Goal: Information Seeking & Learning: Learn about a topic

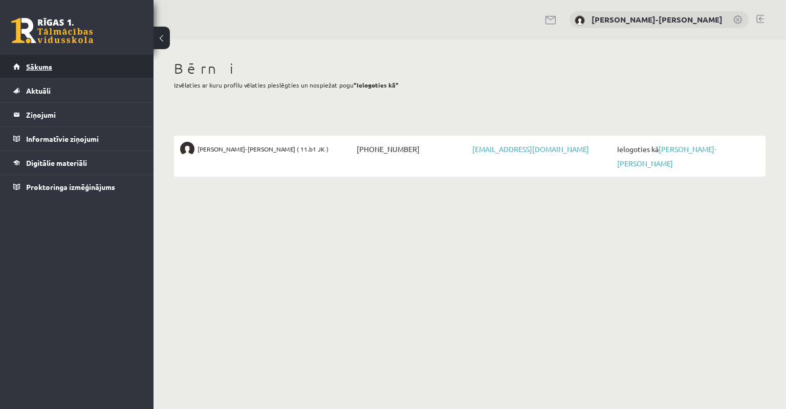
click at [44, 73] on link "Sākums" at bounding box center [76, 67] width 127 height 24
click at [47, 92] on span "Aktuāli" at bounding box center [38, 90] width 25 height 9
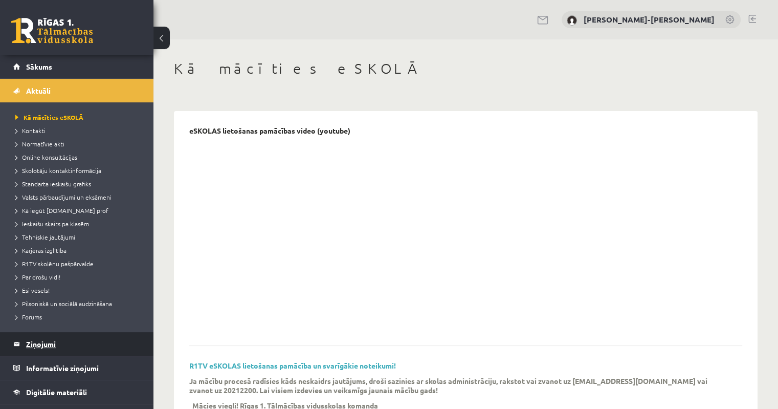
click at [56, 339] on legend "Ziņojumi 0" at bounding box center [83, 344] width 115 height 24
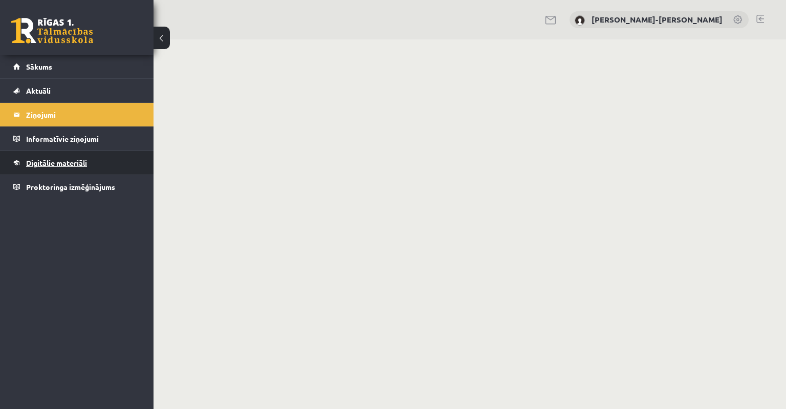
click at [42, 161] on span "Digitālie materiāli" at bounding box center [56, 162] width 61 height 9
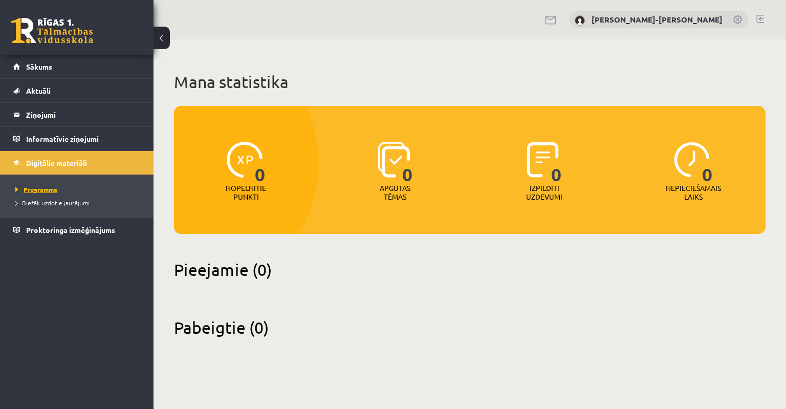
click at [42, 190] on span "Programma" at bounding box center [36, 189] width 42 height 8
click at [58, 75] on link "Sākums" at bounding box center [76, 67] width 127 height 24
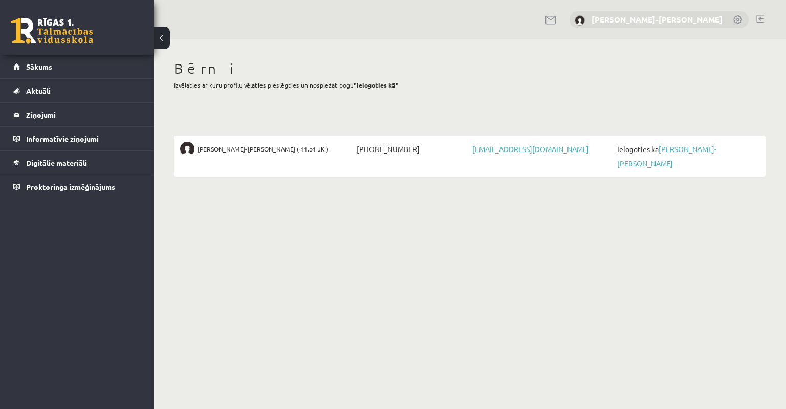
click at [684, 21] on link "[PERSON_NAME]-[PERSON_NAME]" at bounding box center [656, 19] width 131 height 10
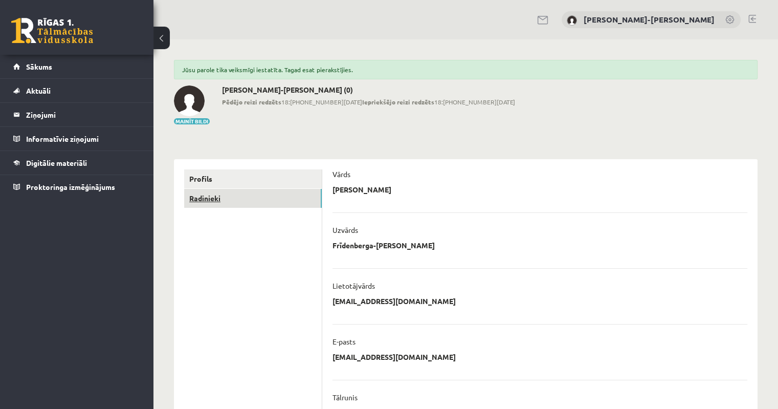
click at [225, 200] on link "Radinieki" at bounding box center [253, 198] width 138 height 19
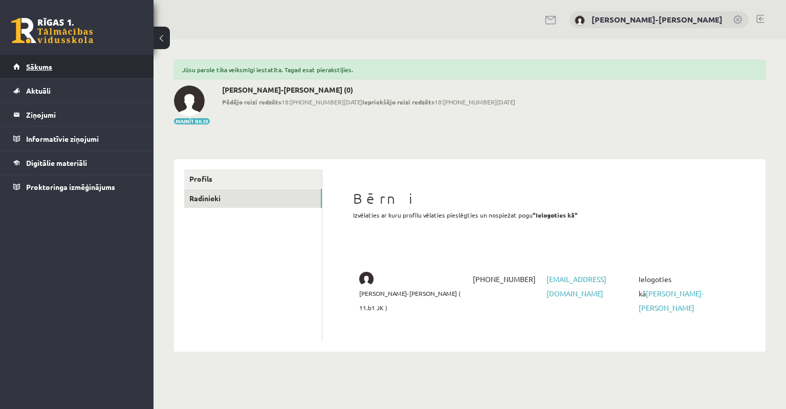
click at [32, 67] on span "Sākums" at bounding box center [39, 66] width 26 height 9
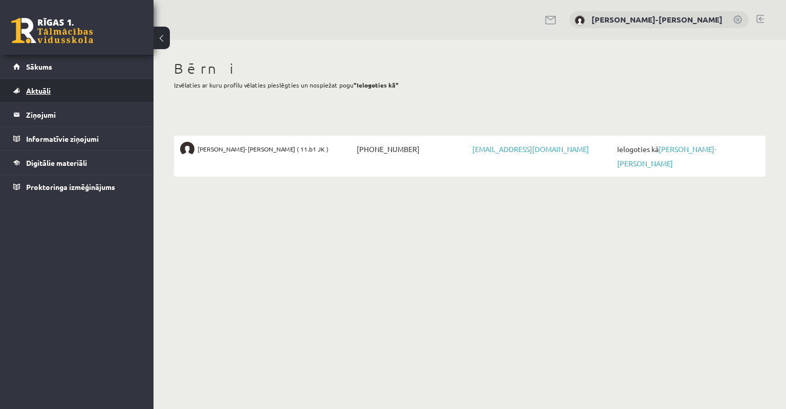
click at [44, 83] on link "Aktuāli" at bounding box center [76, 91] width 127 height 24
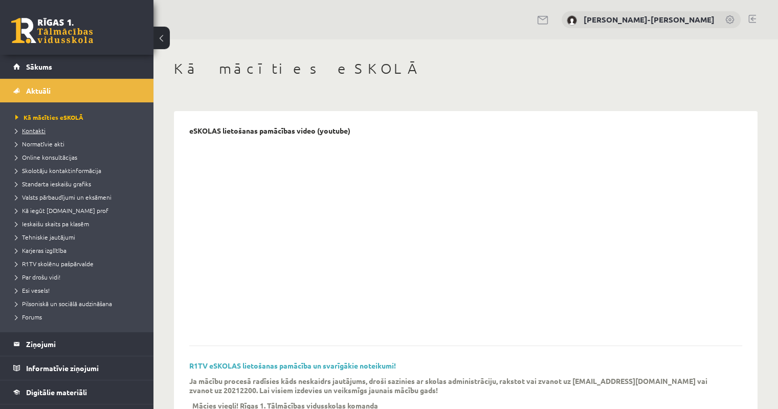
click at [31, 130] on span "Kontakti" at bounding box center [30, 130] width 30 height 8
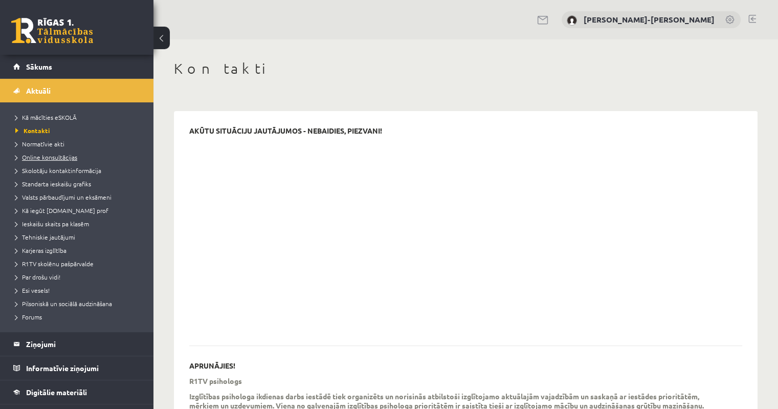
click at [41, 156] on span "Online konsultācijas" at bounding box center [46, 157] width 62 height 8
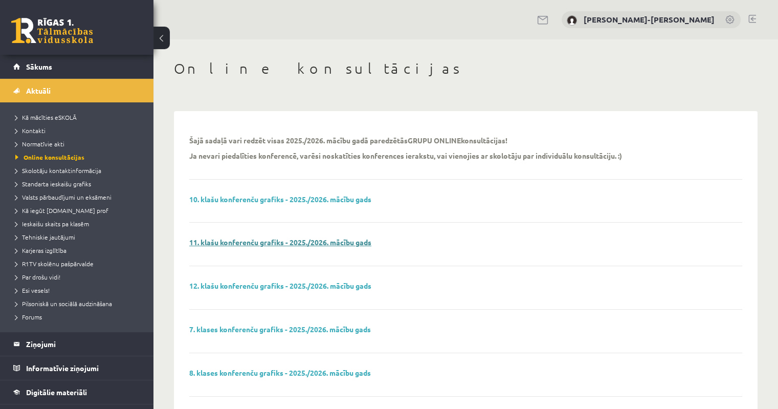
click at [315, 242] on link "11. klašu konferenču grafiks - 2025./2026. mācību gads" at bounding box center [280, 241] width 182 height 9
click at [61, 170] on span "Skolotāju kontaktinformācija" at bounding box center [58, 170] width 86 height 8
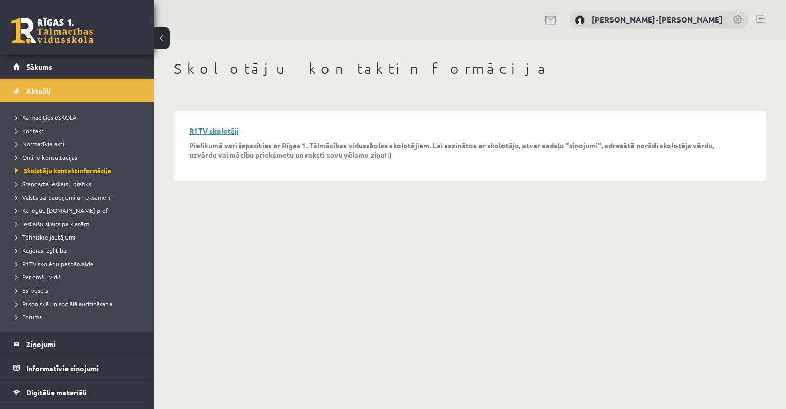
click at [200, 130] on link "R1TV skolotāji" at bounding box center [214, 130] width 50 height 9
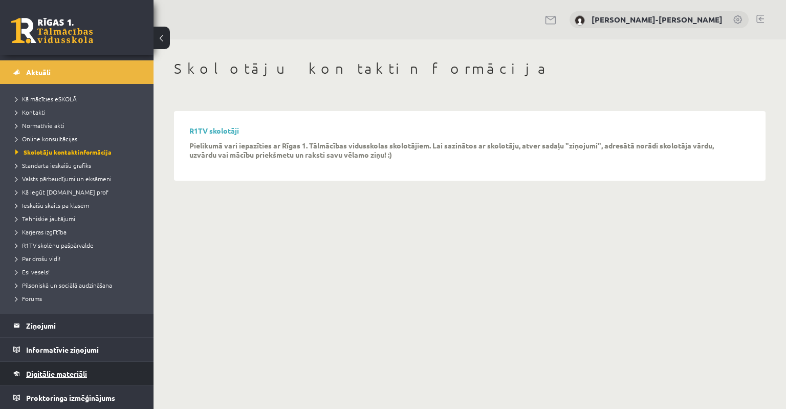
click at [41, 364] on link "Digitālie materiāli" at bounding box center [76, 374] width 127 height 24
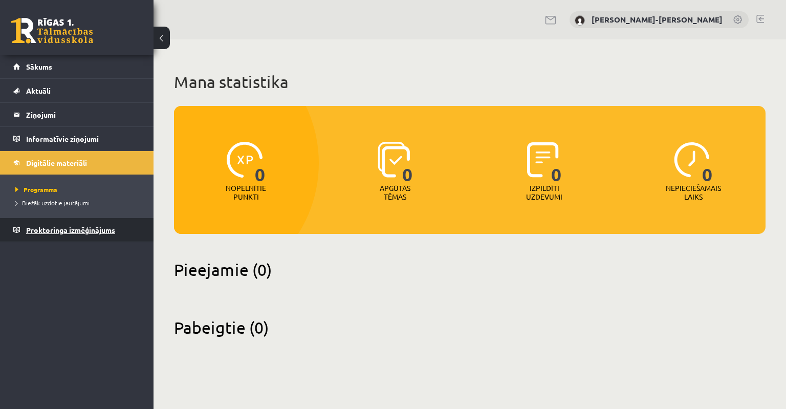
click at [57, 221] on link "Proktoringa izmēģinājums" at bounding box center [76, 230] width 127 height 24
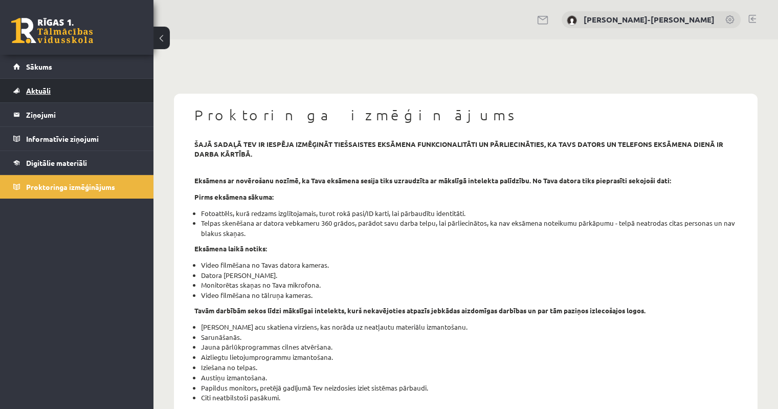
click at [32, 91] on span "Aktuāli" at bounding box center [38, 90] width 25 height 9
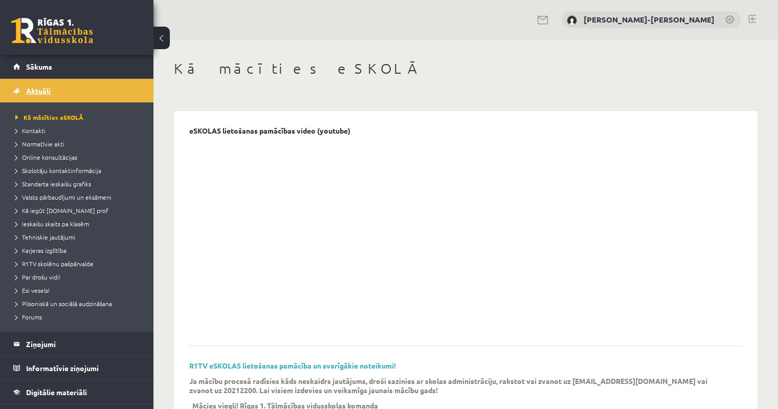
click at [32, 91] on span "Aktuāli" at bounding box center [38, 90] width 25 height 9
click at [35, 76] on link "Sākums" at bounding box center [76, 67] width 127 height 24
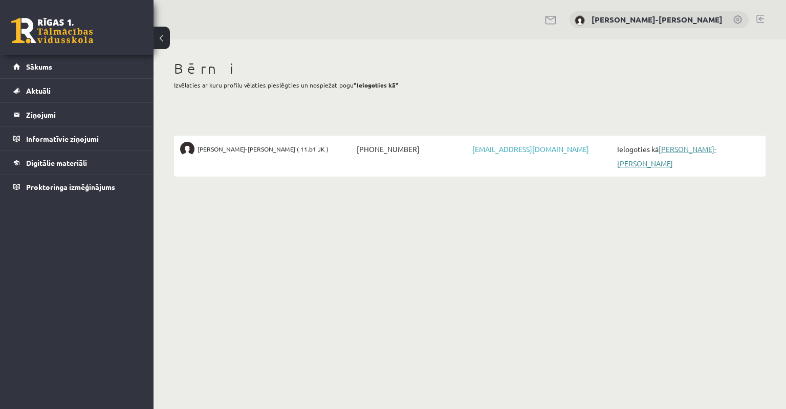
click at [679, 149] on link "[PERSON_NAME]-[PERSON_NAME]" at bounding box center [666, 156] width 99 height 24
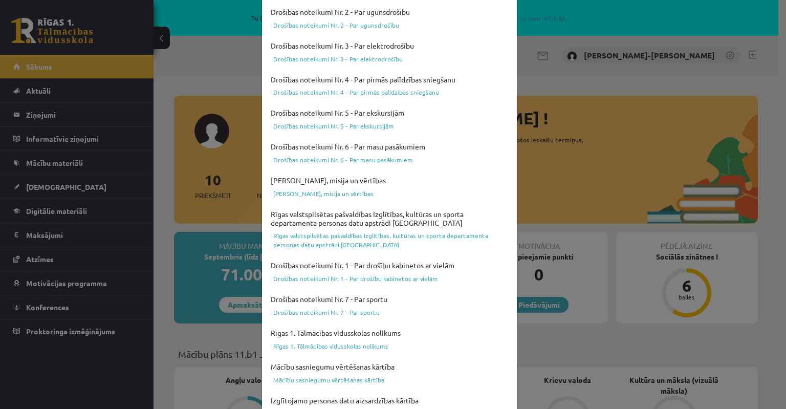
scroll to position [327, 0]
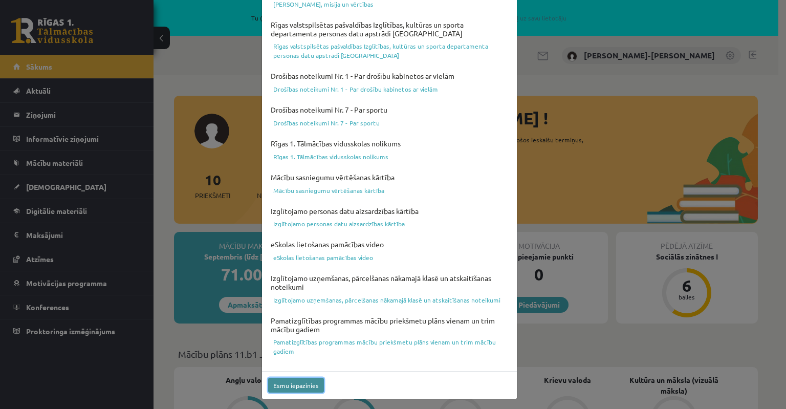
click at [293, 383] on button "Esmu iepazinies" at bounding box center [296, 384] width 56 height 15
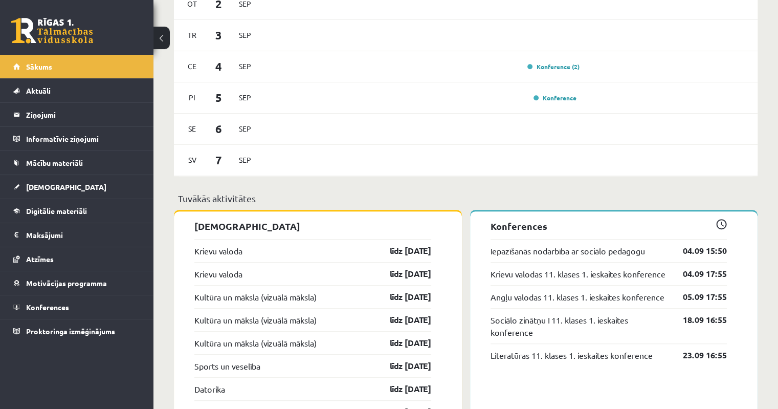
scroll to position [673, 0]
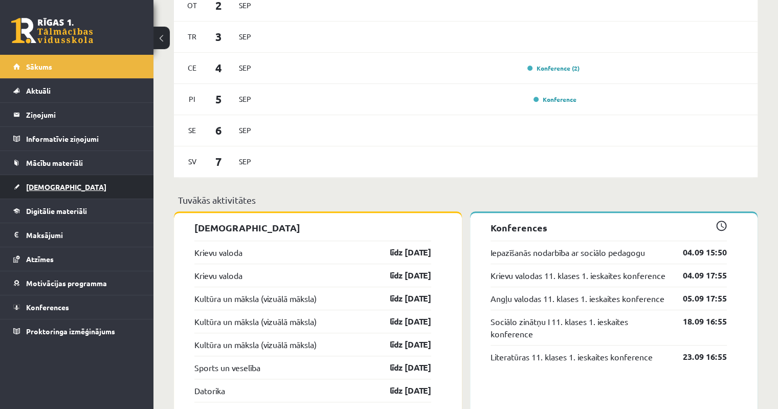
click at [44, 186] on span "[DEMOGRAPHIC_DATA]" at bounding box center [66, 186] width 80 height 9
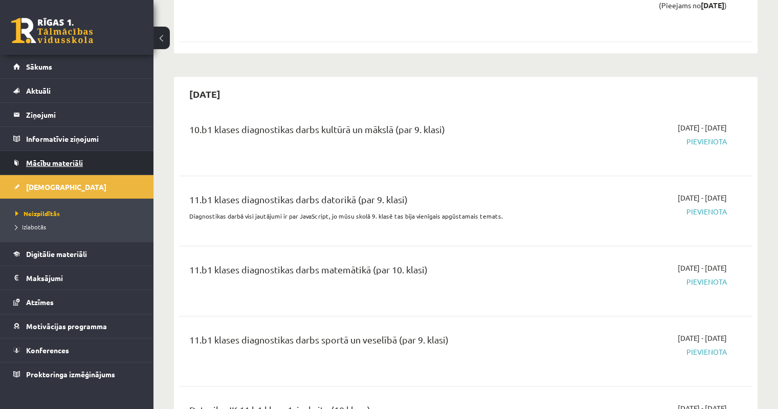
click at [51, 165] on span "Mācību materiāli" at bounding box center [54, 162] width 57 height 9
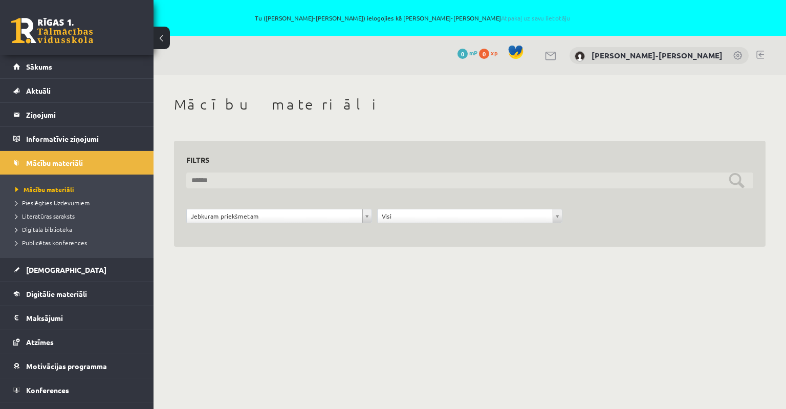
click at [246, 178] on input "text" at bounding box center [469, 180] width 567 height 16
click at [241, 186] on input "text" at bounding box center [469, 180] width 567 height 16
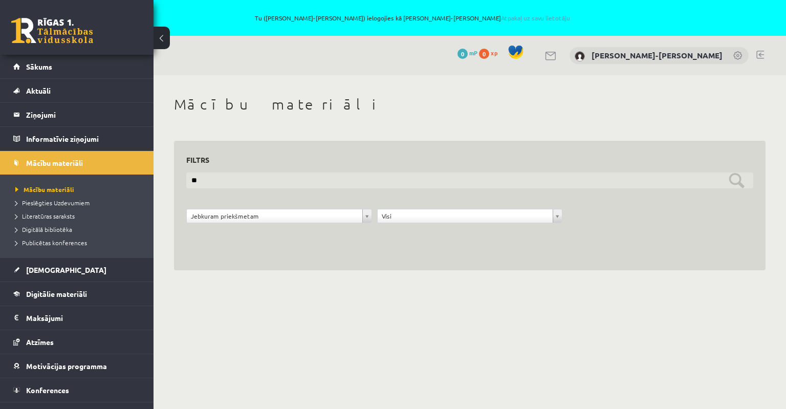
type input "*"
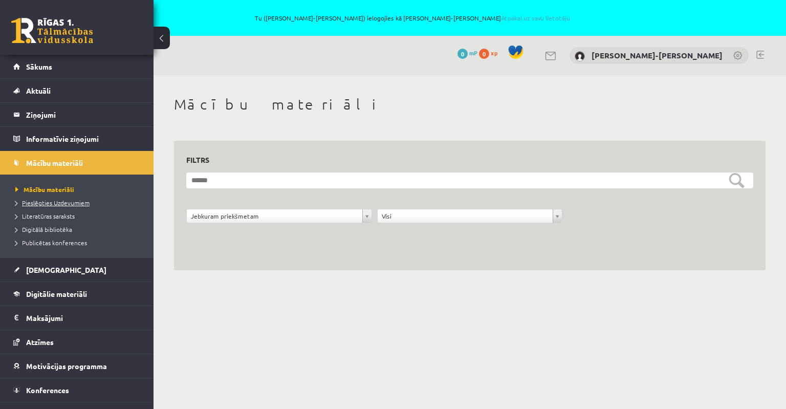
click at [54, 199] on span "Pieslēgties Uzdevumiem" at bounding box center [52, 202] width 74 height 8
click at [39, 283] on link "Digitālie materiāli" at bounding box center [76, 294] width 127 height 24
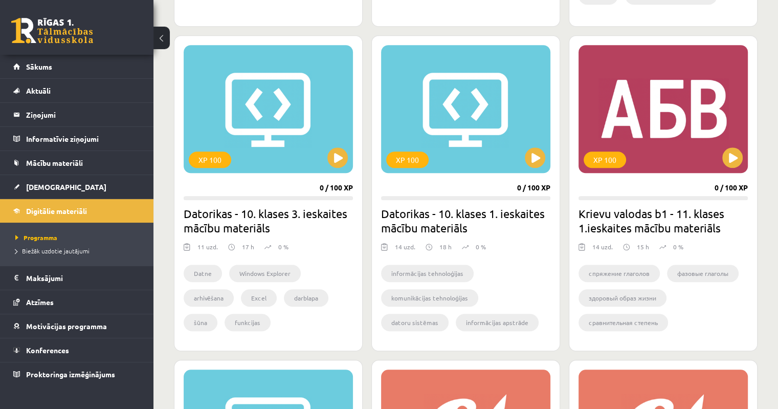
scroll to position [909, 0]
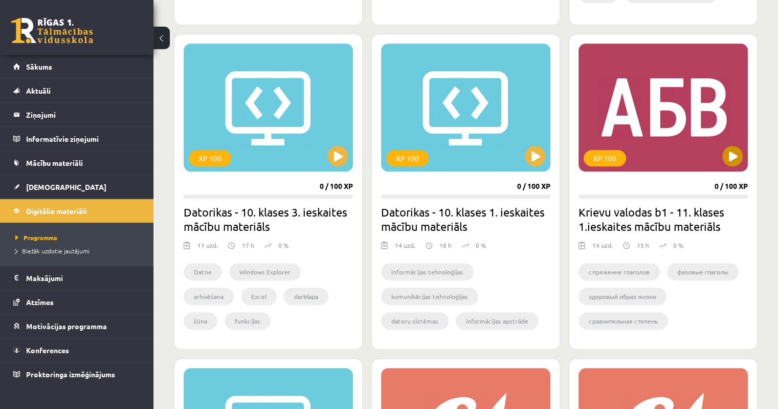
click at [743, 150] on div "XP 100" at bounding box center [662, 107] width 169 height 128
click at [686, 141] on div "XP 100" at bounding box center [662, 107] width 169 height 128
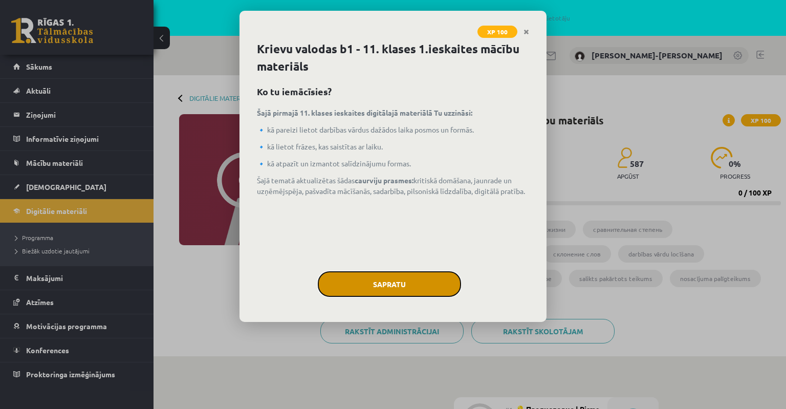
click at [352, 279] on button "Sapratu" at bounding box center [389, 284] width 143 height 26
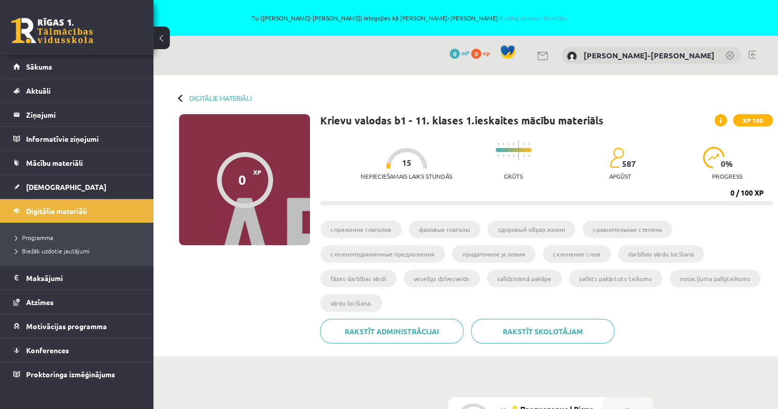
click at [260, 190] on div at bounding box center [245, 180] width 56 height 56
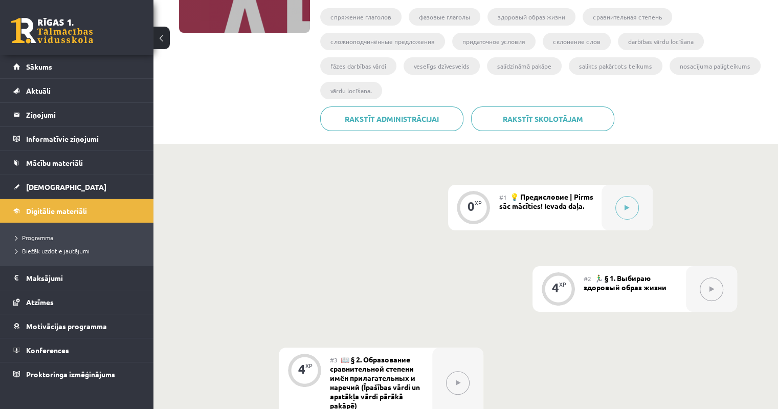
scroll to position [213, 0]
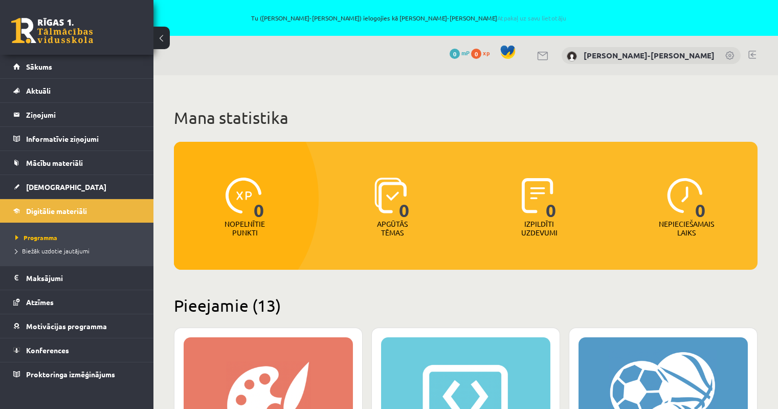
scroll to position [909, 0]
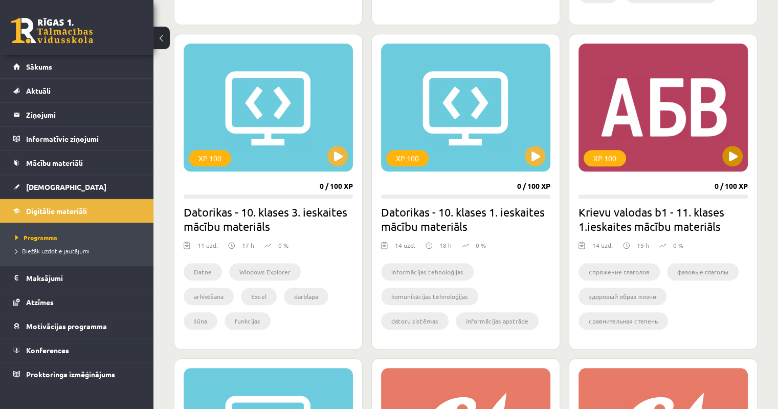
click at [657, 143] on div "XP 100" at bounding box center [662, 107] width 169 height 128
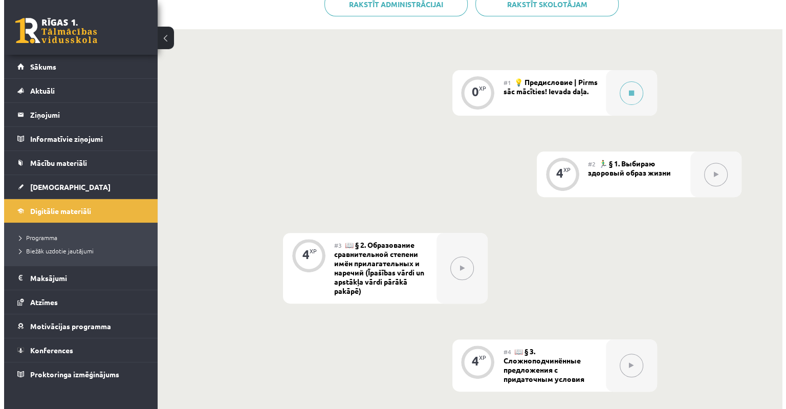
scroll to position [327, 0]
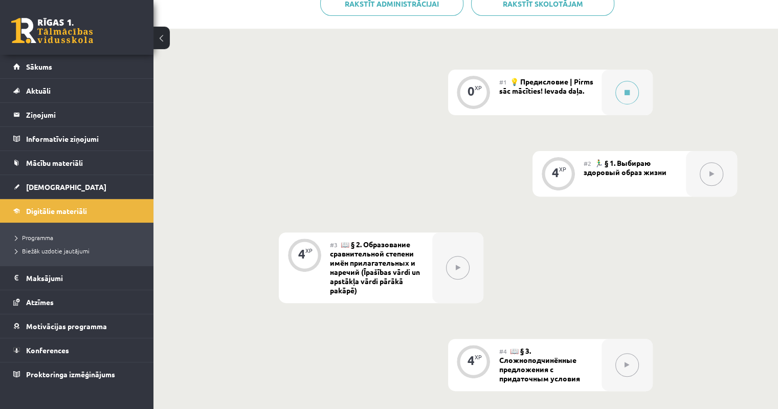
click at [709, 171] on icon at bounding box center [711, 174] width 5 height 6
drag, startPoint x: 719, startPoint y: 177, endPoint x: 571, endPoint y: 83, distance: 174.5
click at [616, 87] on button at bounding box center [627, 93] width 24 height 24
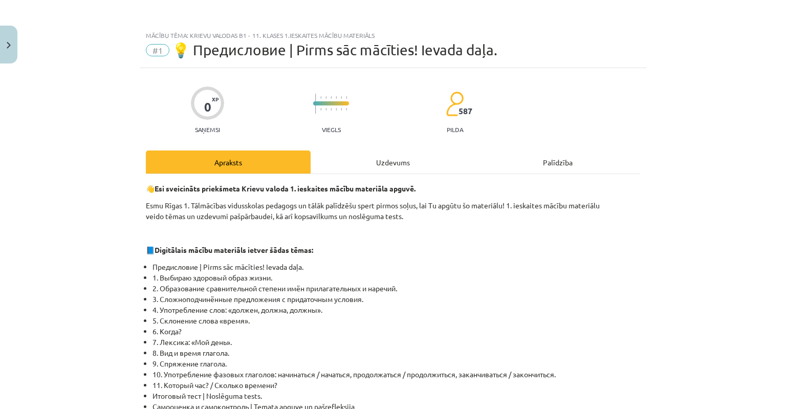
click at [426, 169] on div "Uzdevums" at bounding box center [392, 161] width 165 height 23
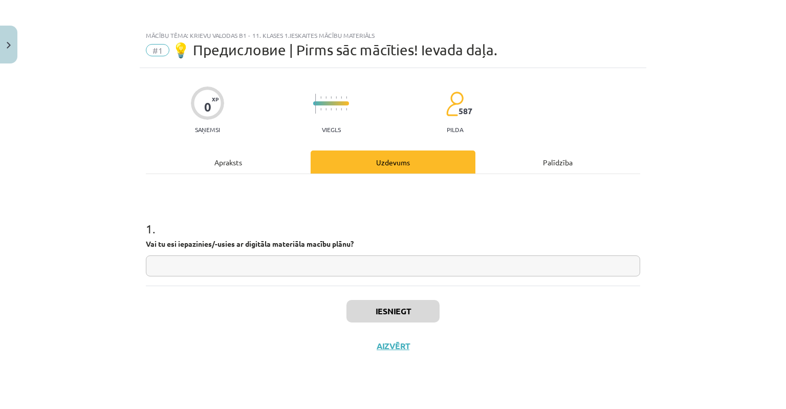
click at [446, 255] on input "text" at bounding box center [393, 265] width 494 height 21
type input "**"
click at [391, 310] on button "Iesniegt" at bounding box center [392, 311] width 93 height 23
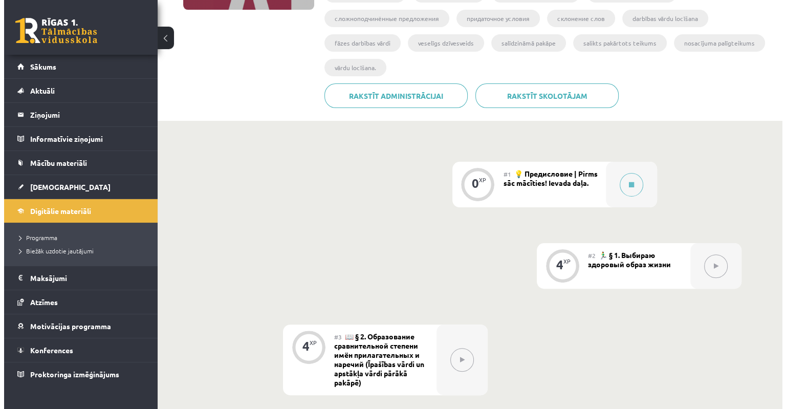
scroll to position [235, 0]
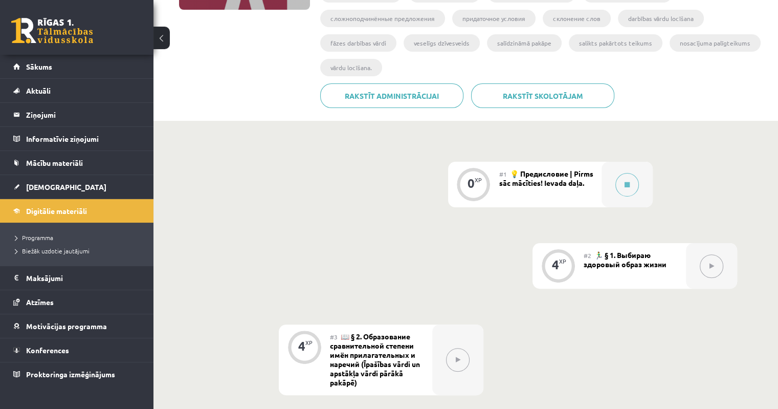
click at [713, 267] on icon at bounding box center [711, 266] width 5 height 6
drag, startPoint x: 600, startPoint y: 270, endPoint x: 622, endPoint y: 178, distance: 94.2
click at [622, 178] on button at bounding box center [627, 185] width 24 height 24
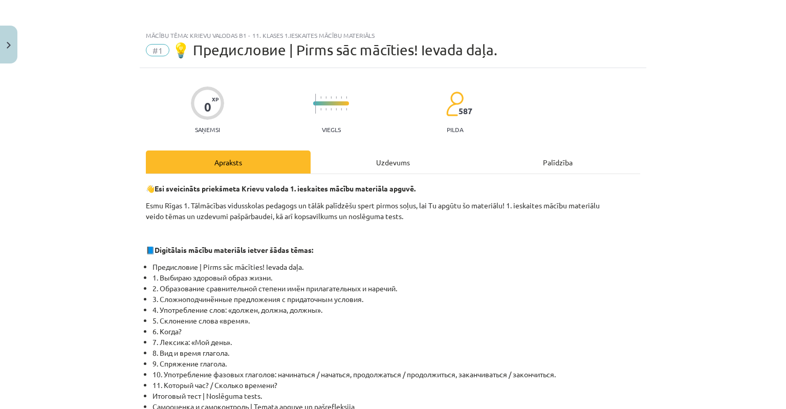
click at [381, 161] on div "Uzdevums" at bounding box center [392, 161] width 165 height 23
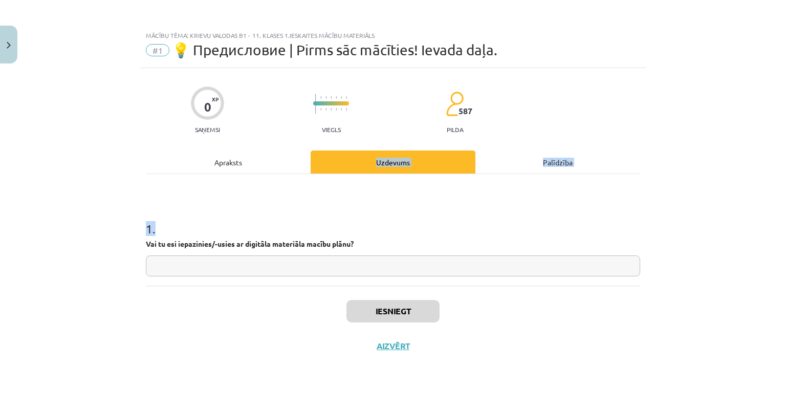
drag, startPoint x: 274, startPoint y: 174, endPoint x: 264, endPoint y: 156, distance: 20.1
click at [264, 156] on div "Apraksts Uzdevums Palīdzība 1 . Vai tu esi iepazinies/-usies ar digitāla materi…" at bounding box center [393, 217] width 494 height 135
click at [264, 156] on div "Apraksts" at bounding box center [228, 161] width 165 height 23
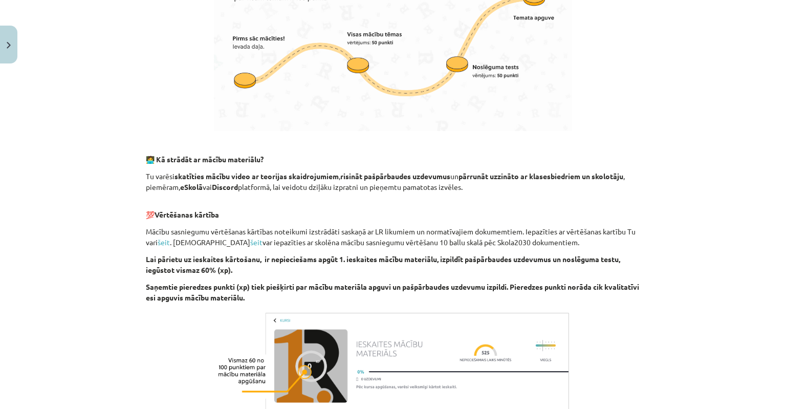
scroll to position [635, 0]
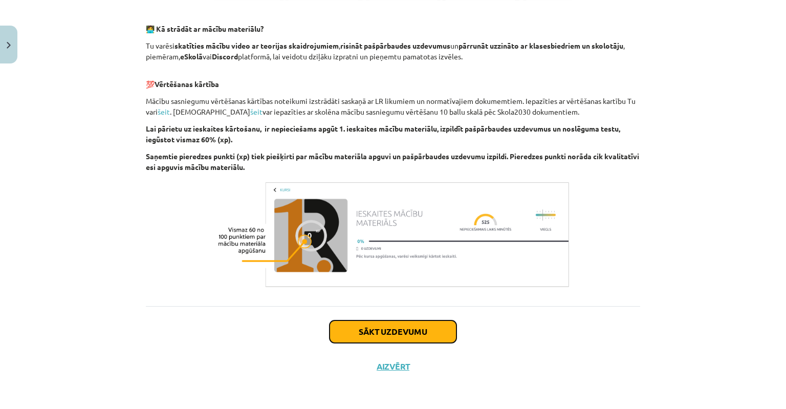
click at [345, 338] on button "Sākt uzdevumu" at bounding box center [392, 331] width 127 height 23
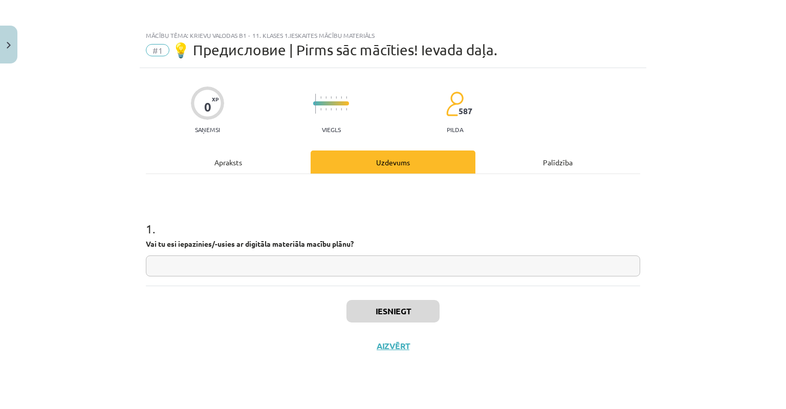
click at [317, 267] on input "text" at bounding box center [393, 265] width 494 height 21
type input "**"
click at [378, 306] on button "Iesniegt" at bounding box center [392, 311] width 93 height 23
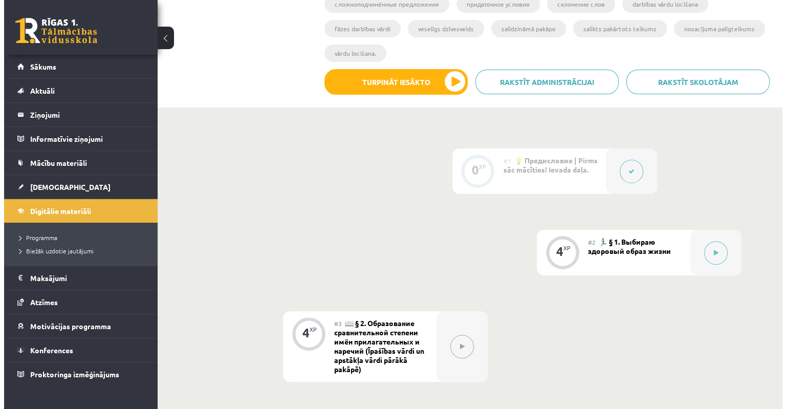
scroll to position [253, 0]
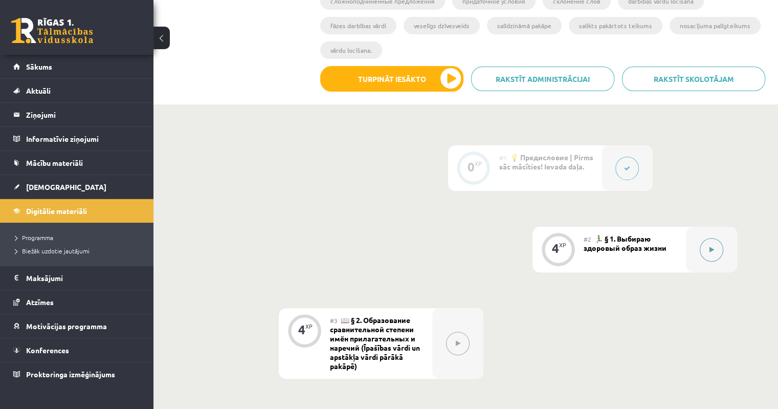
click at [713, 258] on button at bounding box center [712, 250] width 24 height 24
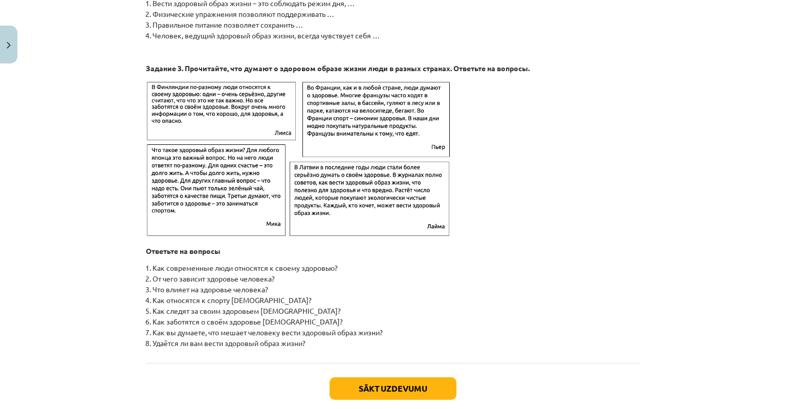
scroll to position [1607, 0]
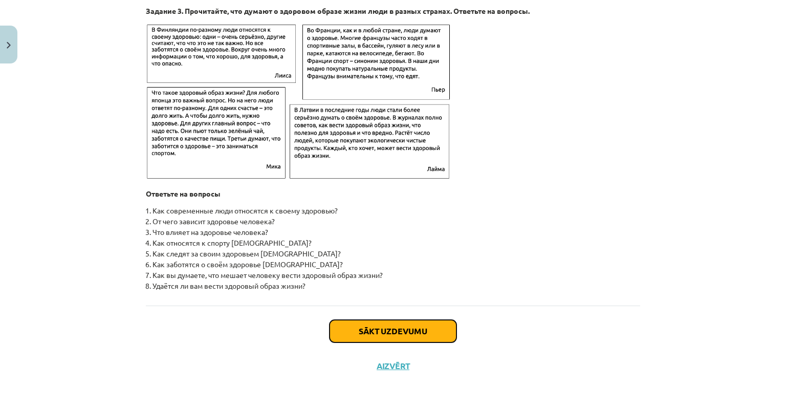
click at [415, 327] on button "Sākt uzdevumu" at bounding box center [392, 331] width 127 height 23
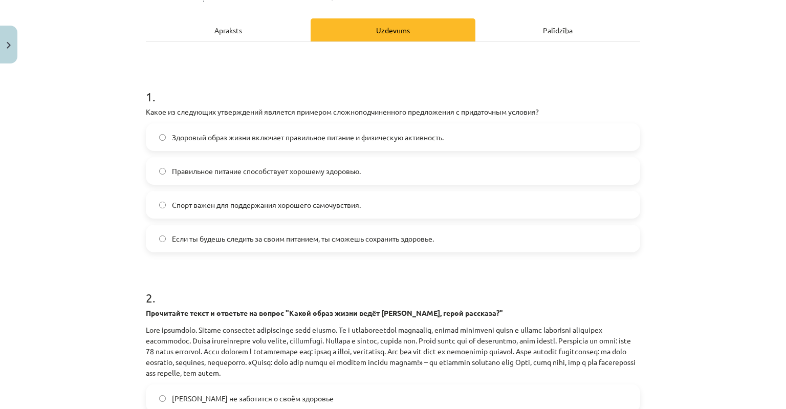
scroll to position [132, 0]
click at [191, 145] on label "Здоровый образ жизни включает правильное питание и физическую активность." at bounding box center [393, 137] width 492 height 26
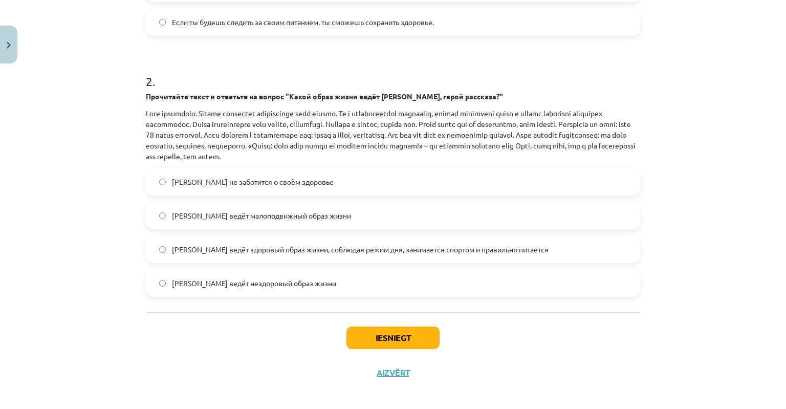
scroll to position [348, 0]
click at [172, 250] on span "Олег ведёт здоровый образ жизни, соблюдая режим дня, занимается спортом и прави…" at bounding box center [360, 249] width 376 height 11
click at [357, 341] on button "Iesniegt" at bounding box center [392, 337] width 93 height 23
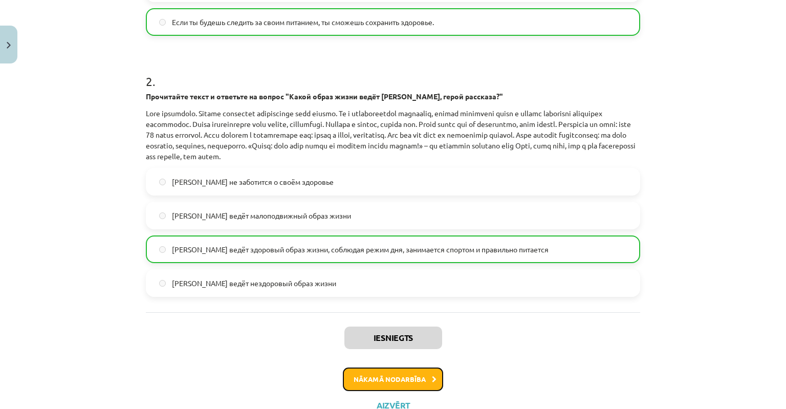
click at [387, 379] on button "Nākamā nodarbība" at bounding box center [393, 379] width 100 height 24
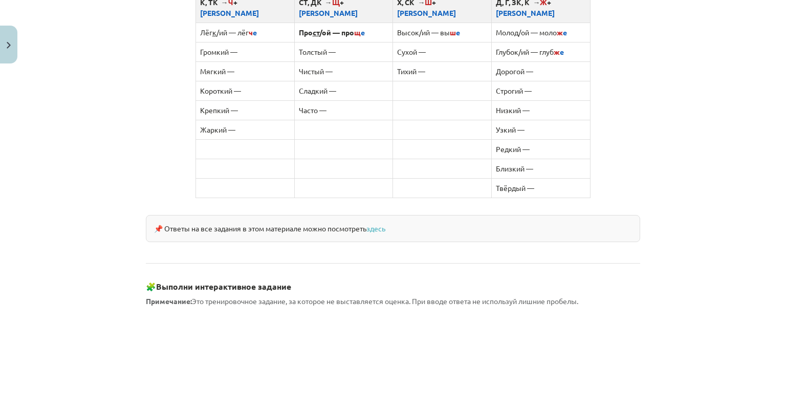
scroll to position [701, 0]
click at [299, 177] on td at bounding box center [343, 186] width 99 height 19
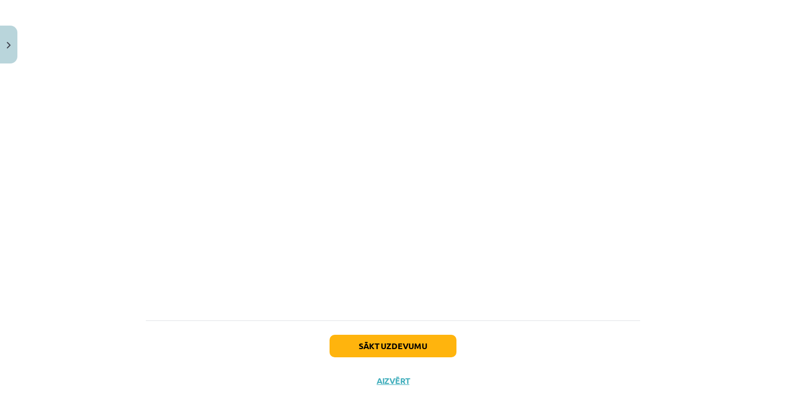
scroll to position [886, 0]
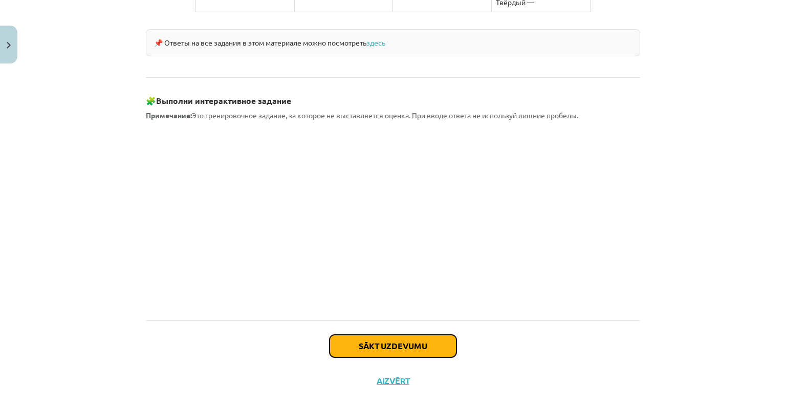
click at [347, 334] on button "Sākt uzdevumu" at bounding box center [392, 345] width 127 height 23
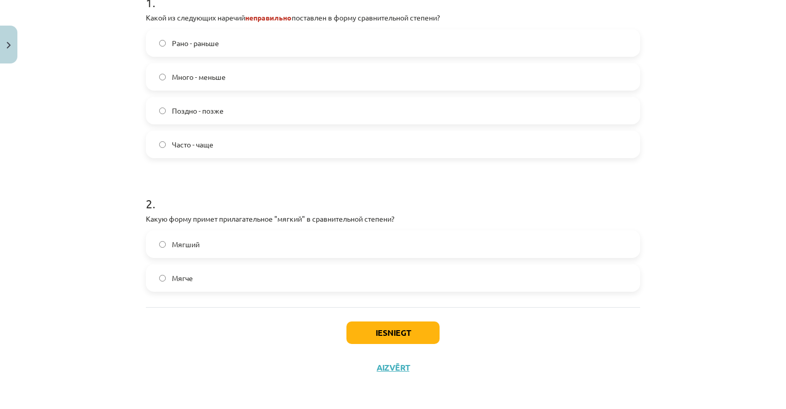
scroll to position [243, 0]
click at [154, 276] on label "Мягче" at bounding box center [393, 277] width 492 height 26
click at [356, 323] on button "Iesniegt" at bounding box center [392, 331] width 93 height 23
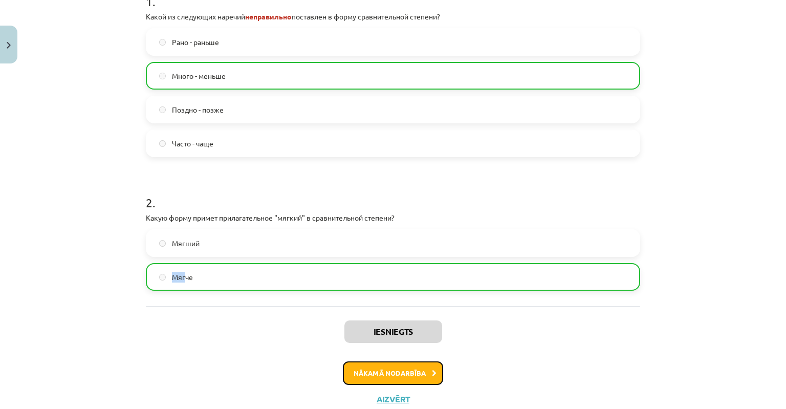
click at [368, 372] on button "Nākamā nodarbība" at bounding box center [393, 373] width 100 height 24
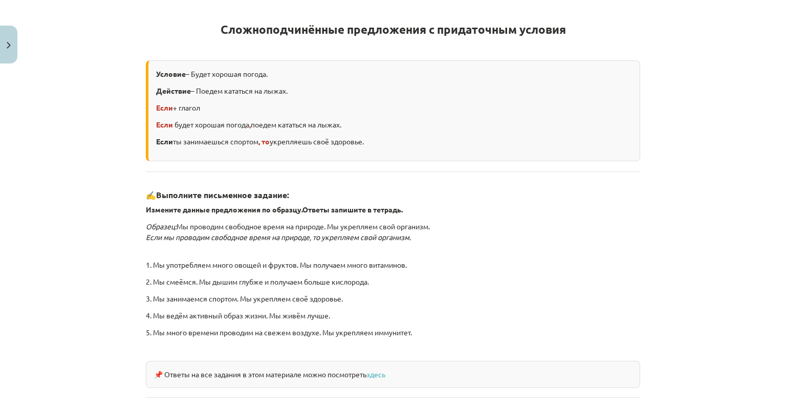
scroll to position [268, 0]
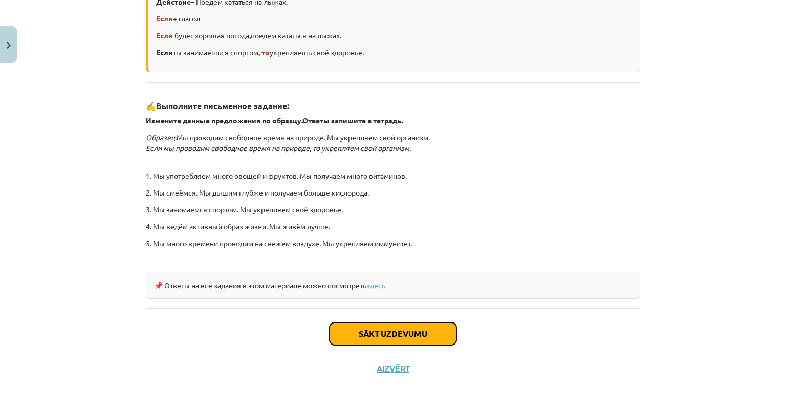
click at [398, 322] on button "Sākt uzdevumu" at bounding box center [392, 333] width 127 height 23
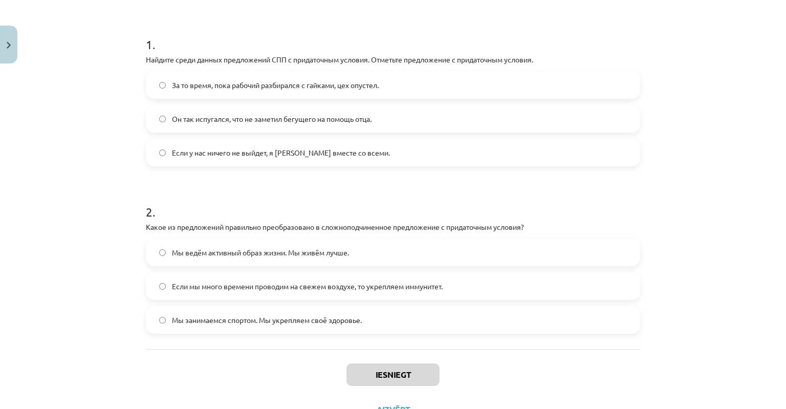
scroll to position [185, 0]
click at [296, 328] on label "Мы занимаемся спортом. Мы укрепляем своё здоровье." at bounding box center [393, 319] width 492 height 26
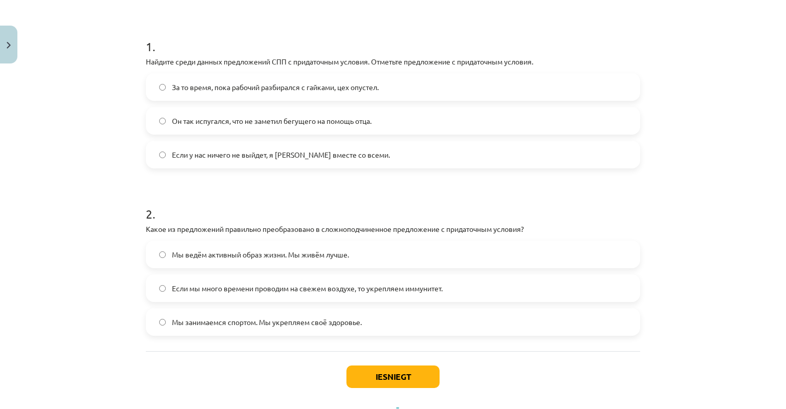
scroll to position [181, 0]
click at [232, 162] on label "Если у нас ничего не выйдет, я уеду вместе со всеми." at bounding box center [393, 156] width 492 height 26
click at [172, 294] on span "Если мы много времени проводим на свежем воздухе, то укрепляем иммунитет." at bounding box center [307, 289] width 271 height 11
click at [364, 364] on div "Iesniegt Aizvērt" at bounding box center [393, 388] width 494 height 72
click at [366, 372] on button "Iesniegt" at bounding box center [392, 378] width 93 height 23
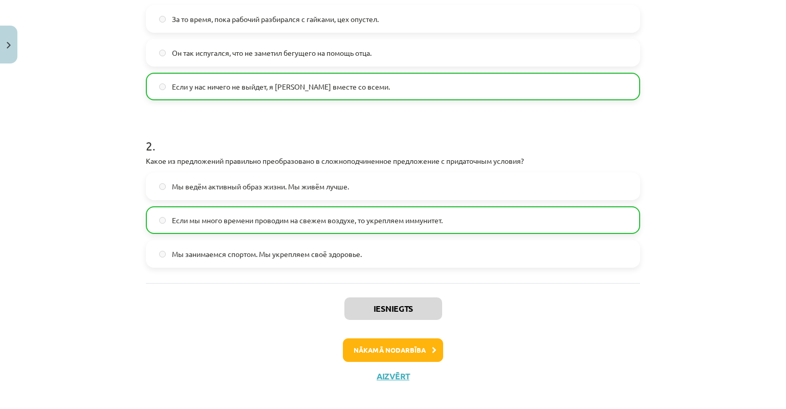
scroll to position [259, 0]
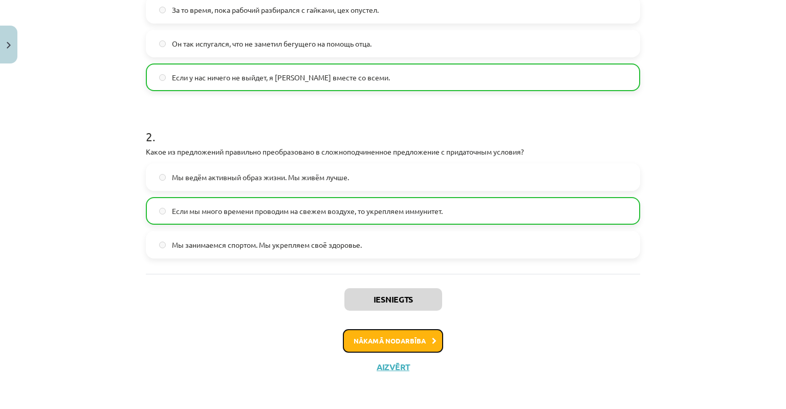
click at [416, 341] on button "Nākamā nodarbība" at bounding box center [393, 341] width 100 height 24
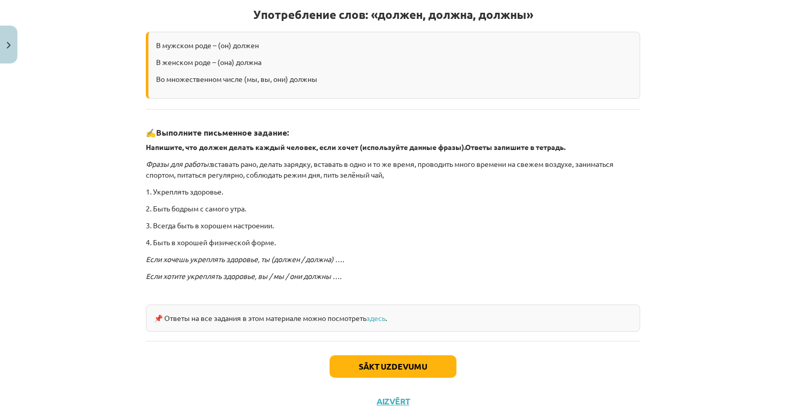
scroll to position [197, 0]
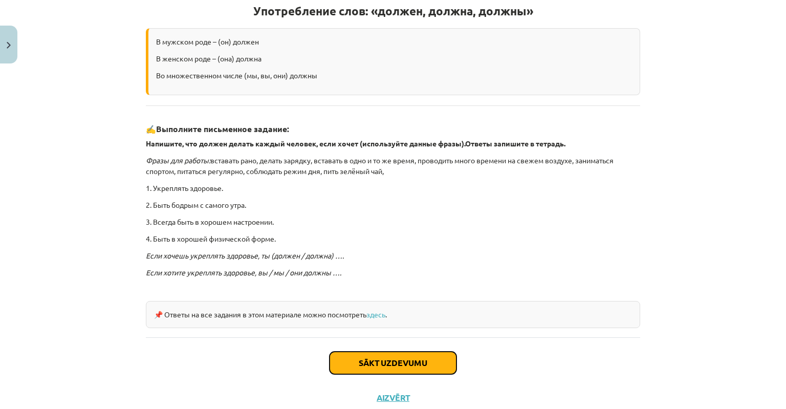
click at [411, 360] on button "Sākt uzdevumu" at bounding box center [392, 362] width 127 height 23
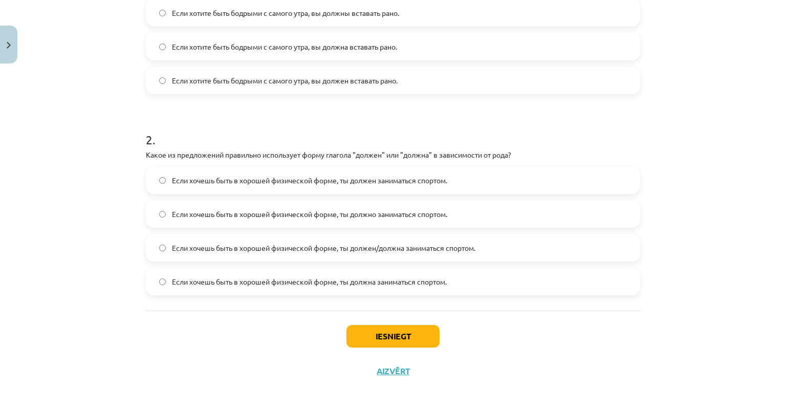
scroll to position [290, 0]
click at [176, 205] on label "Если хочешь быть в хорошей физической форме, ты должно заниматься спортом." at bounding box center [393, 213] width 492 height 26
click at [360, 337] on button "Iesniegt" at bounding box center [392, 335] width 93 height 23
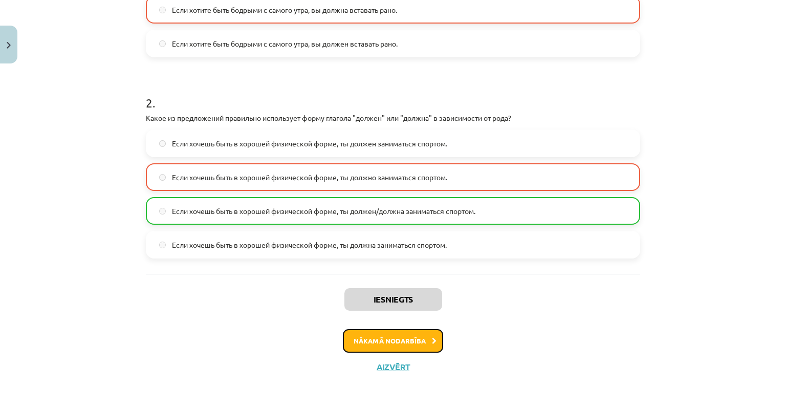
click at [360, 337] on button "Nākamā nodarbība" at bounding box center [393, 341] width 100 height 24
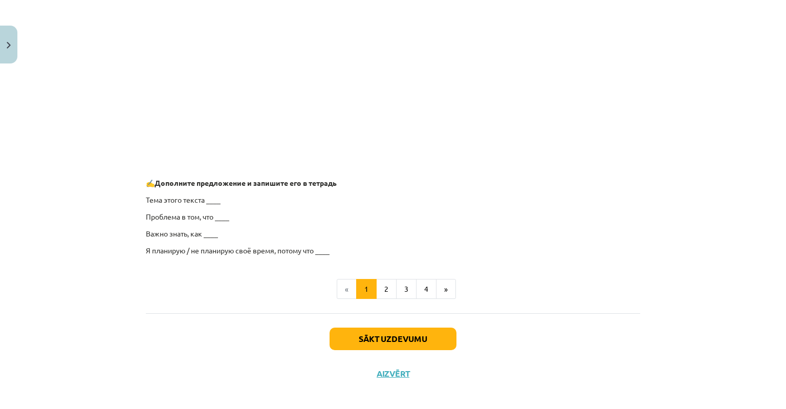
scroll to position [764, 0]
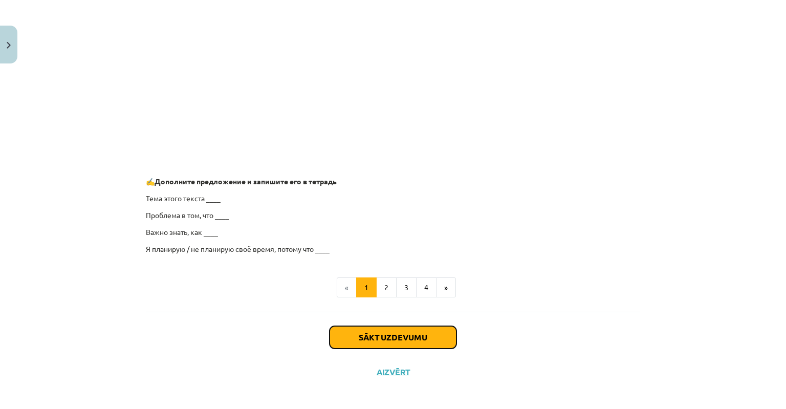
click at [391, 340] on button "Sākt uzdevumu" at bounding box center [392, 337] width 127 height 23
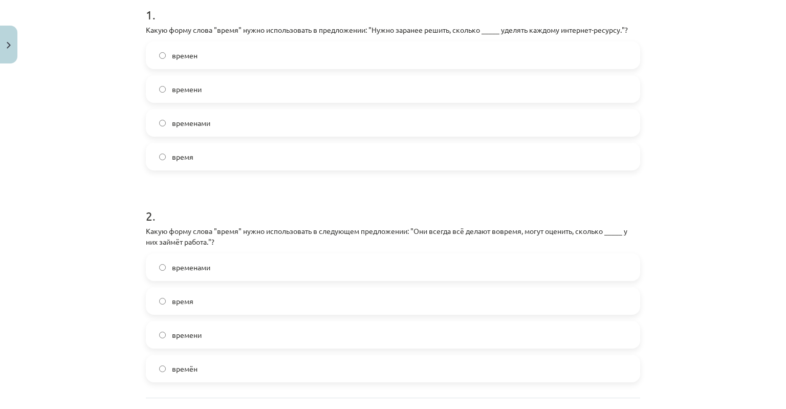
scroll to position [213, 0]
drag, startPoint x: 241, startPoint y: 90, endPoint x: 245, endPoint y: 195, distance: 105.4
click at [245, 195] on form "1 . Какую форму слова "время" нужно использовать в предложении: "Нужно заранее …" at bounding box center [393, 186] width 494 height 392
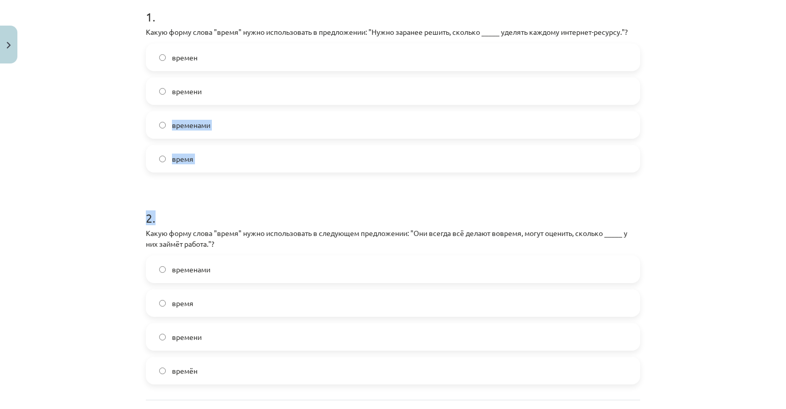
scroll to position [211, 0]
click at [165, 98] on label "времени" at bounding box center [393, 92] width 492 height 26
click at [193, 329] on label "времени" at bounding box center [393, 337] width 492 height 26
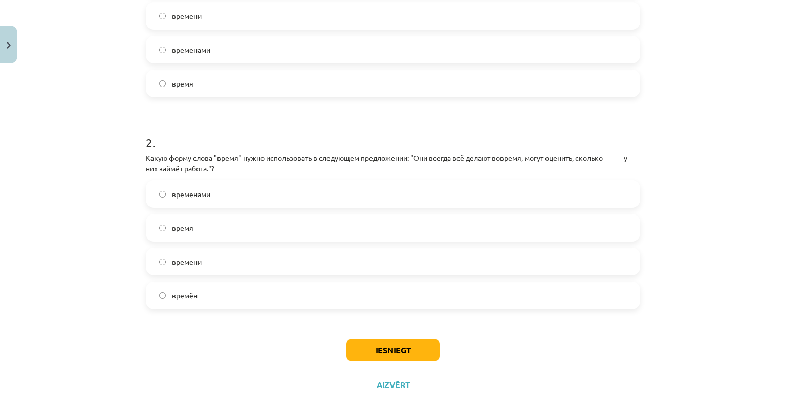
scroll to position [305, 0]
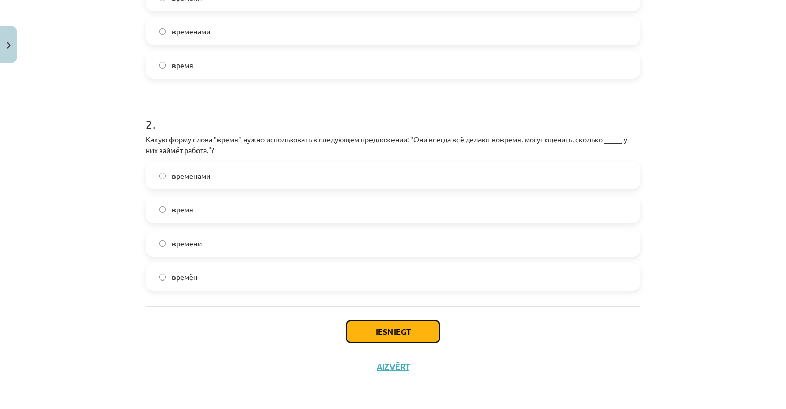
click at [359, 330] on button "Iesniegt" at bounding box center [392, 331] width 93 height 23
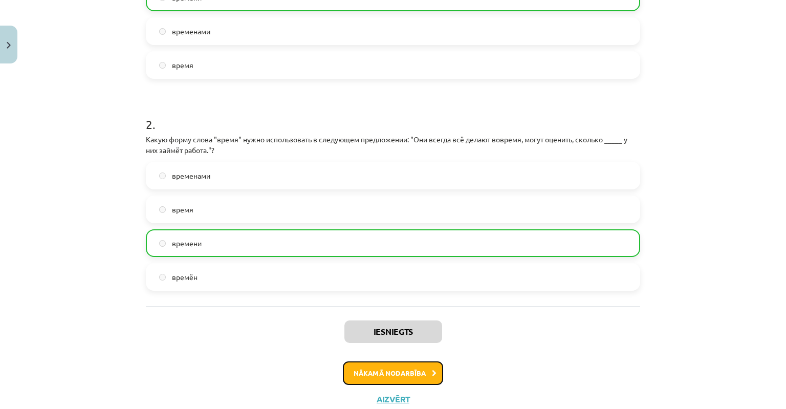
click at [360, 375] on button "Nākamā nodarbība" at bounding box center [393, 373] width 100 height 24
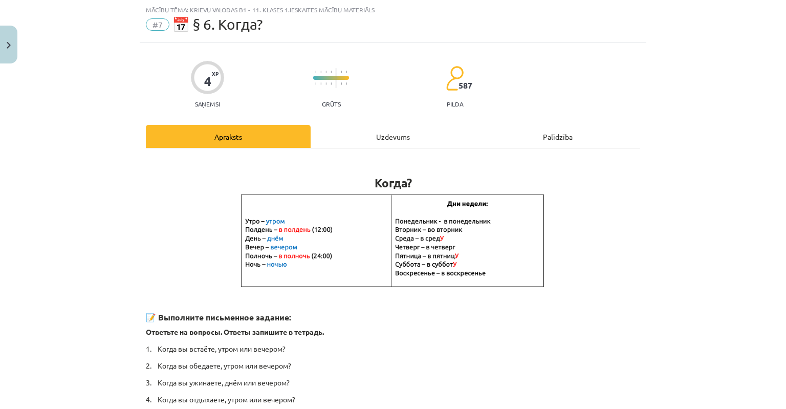
scroll to position [189, 0]
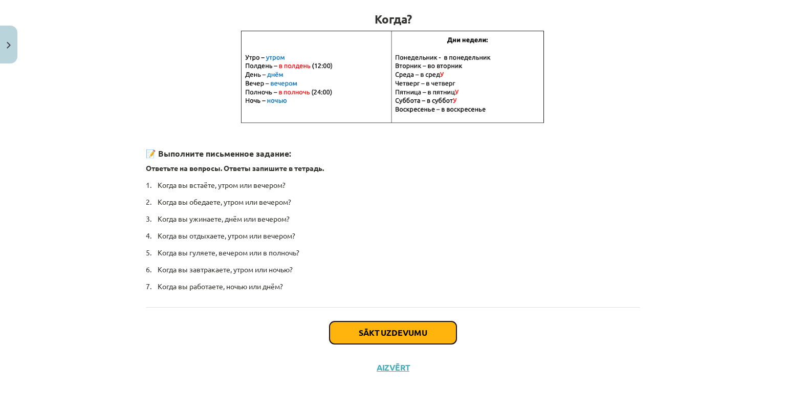
click at [366, 338] on button "Sākt uzdevumu" at bounding box center [392, 332] width 127 height 23
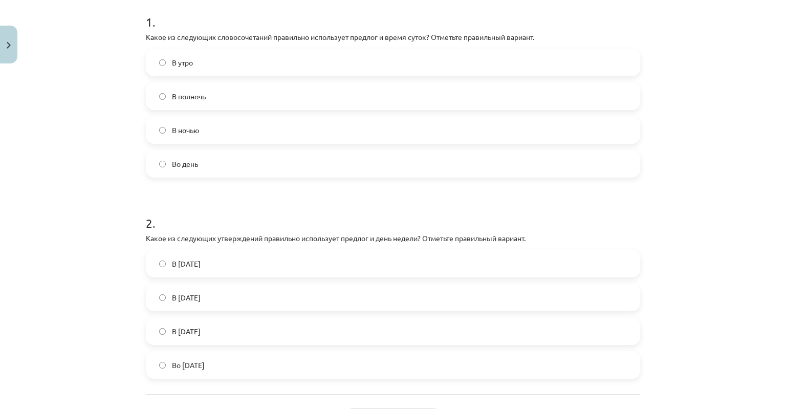
scroll to position [213, 0]
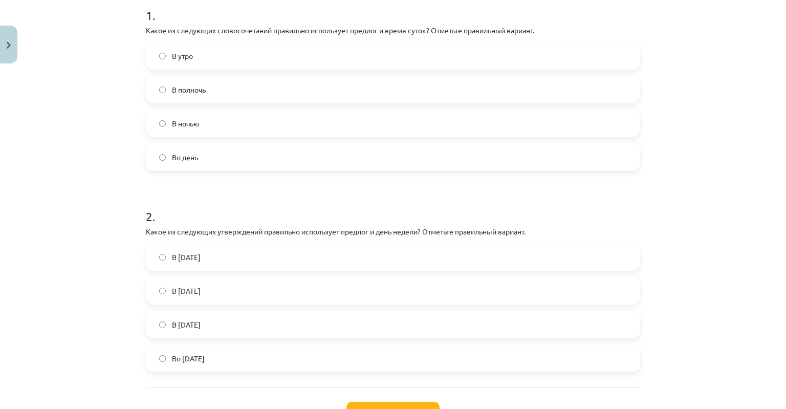
click at [160, 373] on div "1 . Какое из следующих словосочетаний правильно использует предлог и время суто…" at bounding box center [393, 174] width 494 height 427
click at [163, 361] on label "Во вторник" at bounding box center [393, 358] width 492 height 26
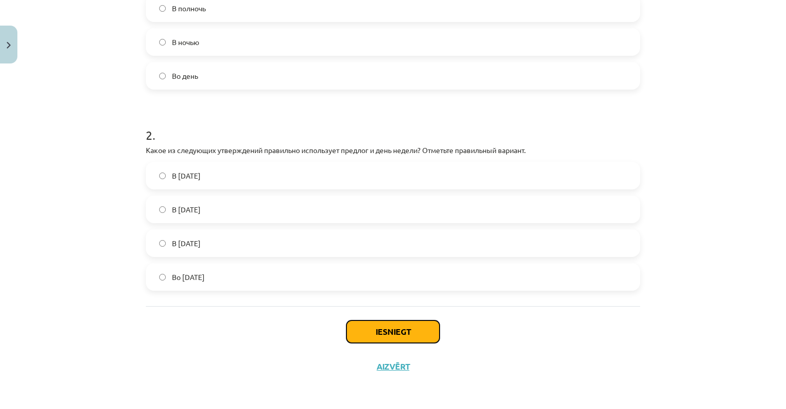
click at [373, 332] on button "Iesniegt" at bounding box center [392, 331] width 93 height 23
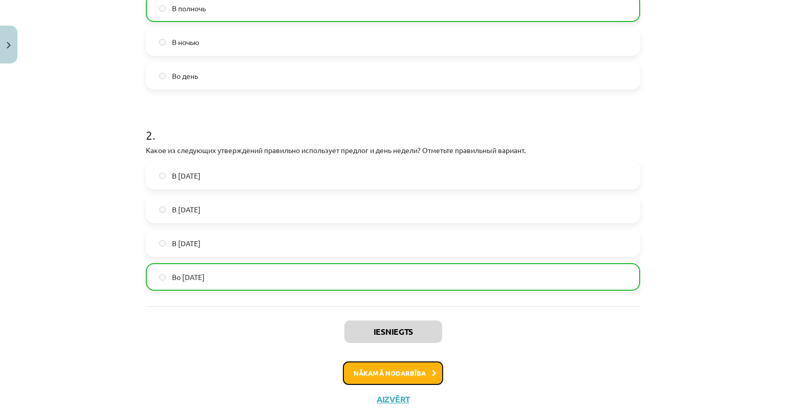
click at [361, 371] on button "Nākamā nodarbība" at bounding box center [393, 373] width 100 height 24
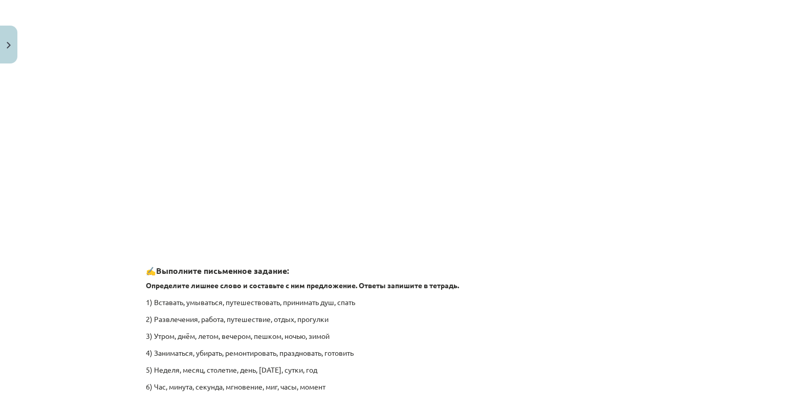
scroll to position [1500, 0]
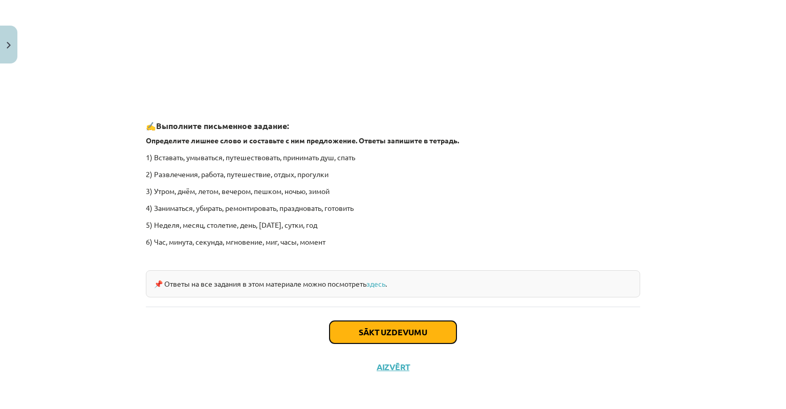
click at [364, 334] on button "Sākt uzdevumu" at bounding box center [392, 332] width 127 height 23
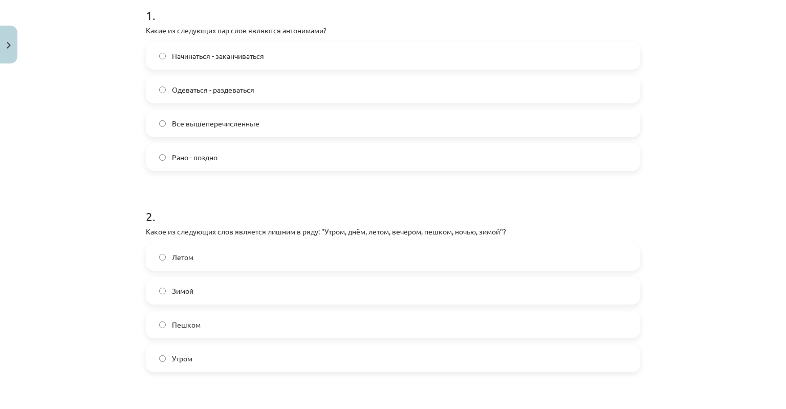
scroll to position [214, 0]
click at [219, 118] on span "Все вышеперечисленные" at bounding box center [215, 123] width 87 height 11
click at [208, 302] on div "Зимой" at bounding box center [393, 290] width 494 height 28
click at [209, 322] on label "Пешком" at bounding box center [393, 324] width 492 height 26
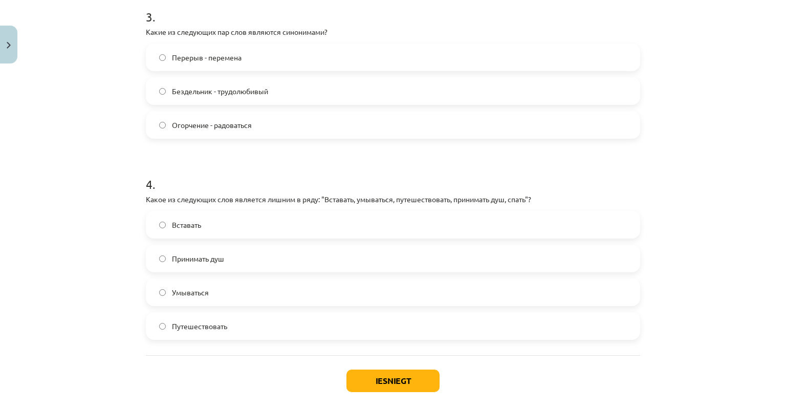
scroll to position [613, 0]
click at [276, 59] on label "Перерыв - перемена" at bounding box center [393, 59] width 492 height 26
click at [246, 333] on label "Путешествовать" at bounding box center [393, 327] width 492 height 26
click at [407, 382] on button "Iesniegt" at bounding box center [392, 381] width 93 height 23
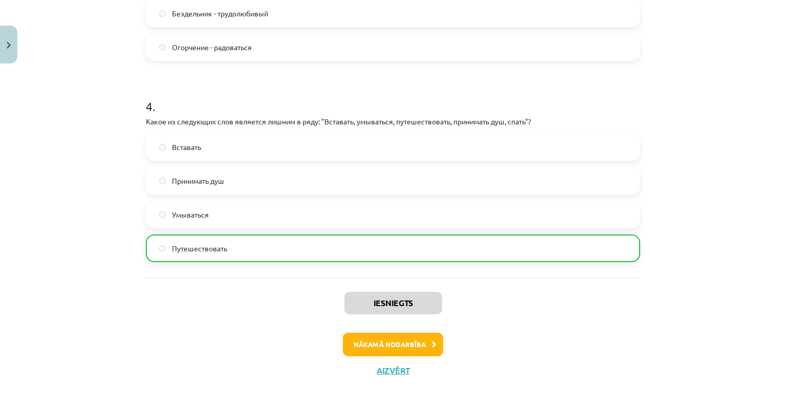
scroll to position [692, 0]
click at [390, 349] on button "Nākamā nodarbība" at bounding box center [393, 343] width 100 height 24
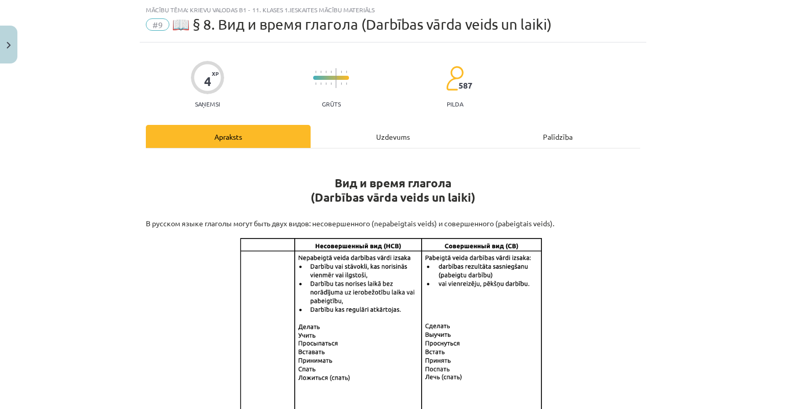
scroll to position [689, 0]
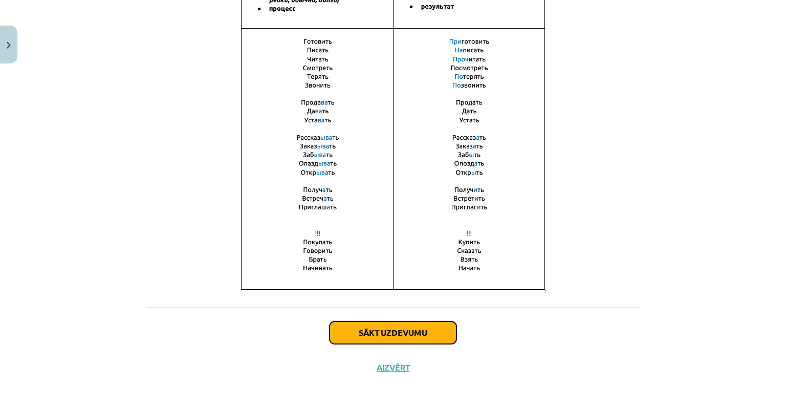
click at [369, 325] on button "Sākt uzdevumu" at bounding box center [392, 332] width 127 height 23
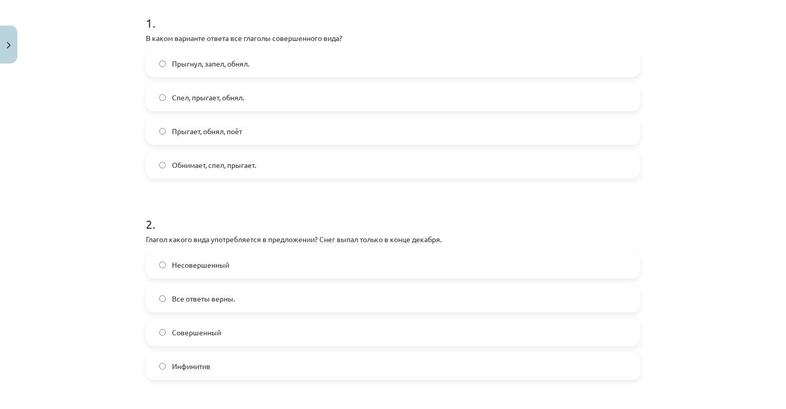
scroll to position [205, 0]
click at [239, 68] on span "Прыгнул, запел, обнял." at bounding box center [210, 64] width 77 height 11
click at [232, 333] on label "Совершенный" at bounding box center [393, 333] width 492 height 26
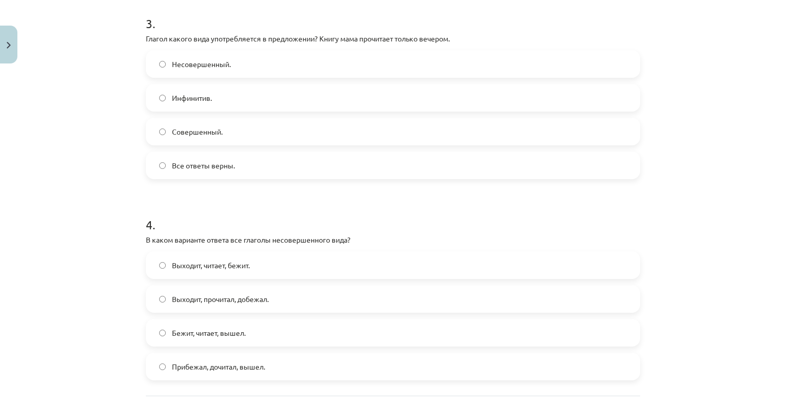
scroll to position [609, 0]
click at [312, 128] on label "Совершенный." at bounding box center [393, 130] width 492 height 26
click at [229, 266] on span "Выходит, читает, бежит." at bounding box center [211, 263] width 78 height 11
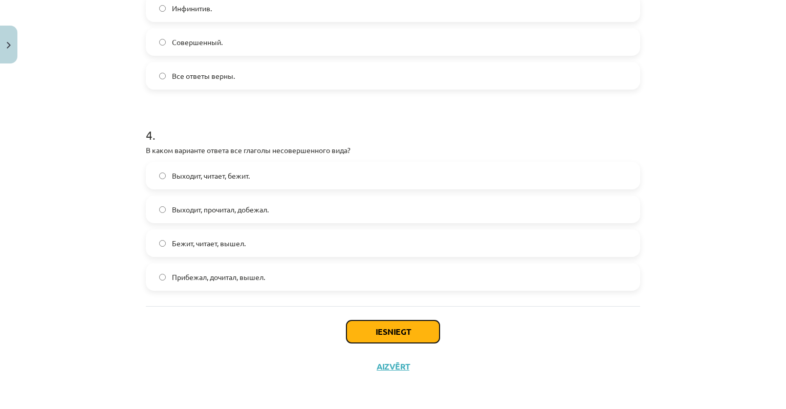
click at [386, 334] on button "Iesniegt" at bounding box center [392, 331] width 93 height 23
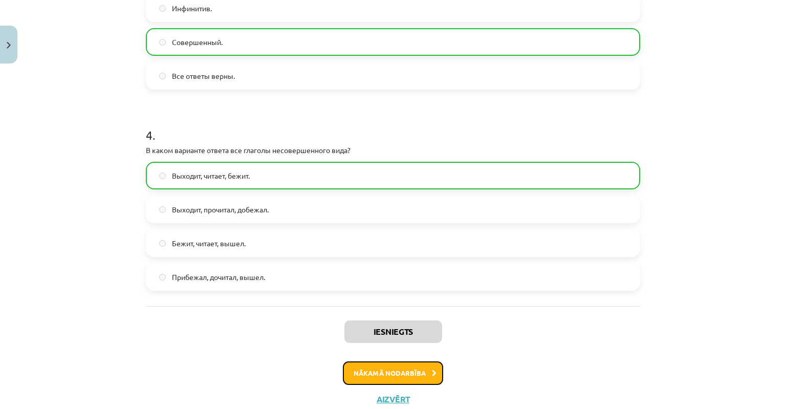
click at [378, 378] on button "Nākamā nodarbība" at bounding box center [393, 373] width 100 height 24
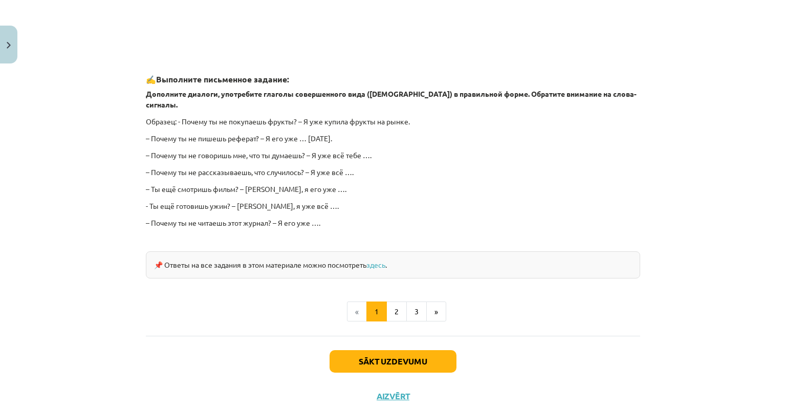
scroll to position [880, 0]
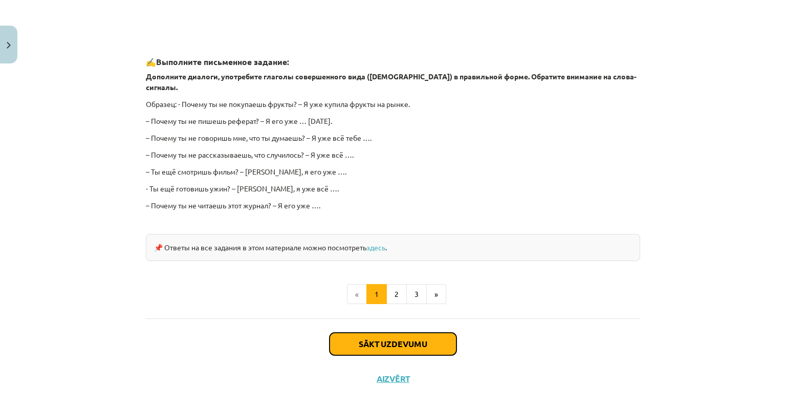
click at [377, 338] on button "Sākt uzdevumu" at bounding box center [392, 343] width 127 height 23
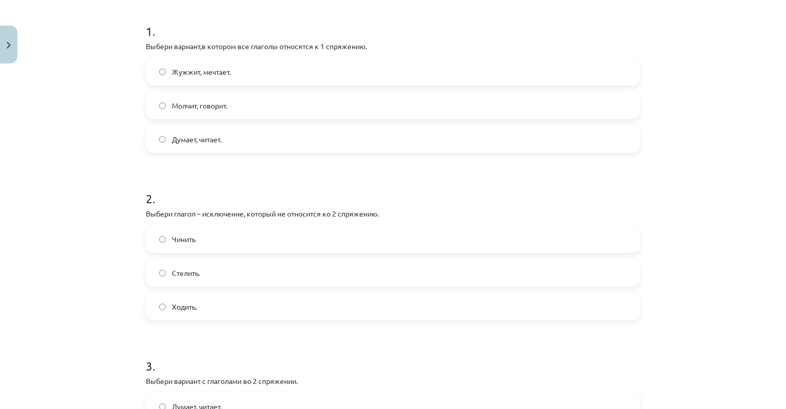
scroll to position [263, 0]
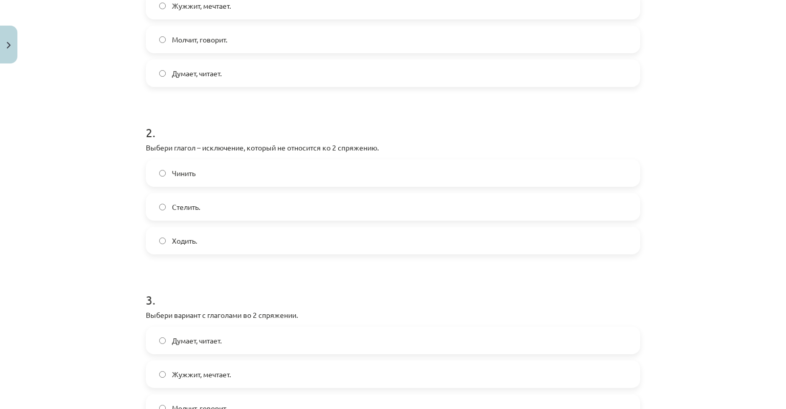
click at [277, 21] on div "Жужжит, мечтает. Молчит, говорит. Думает, читает." at bounding box center [393, 39] width 494 height 95
click at [168, 233] on label "Ходить." at bounding box center [393, 241] width 492 height 26
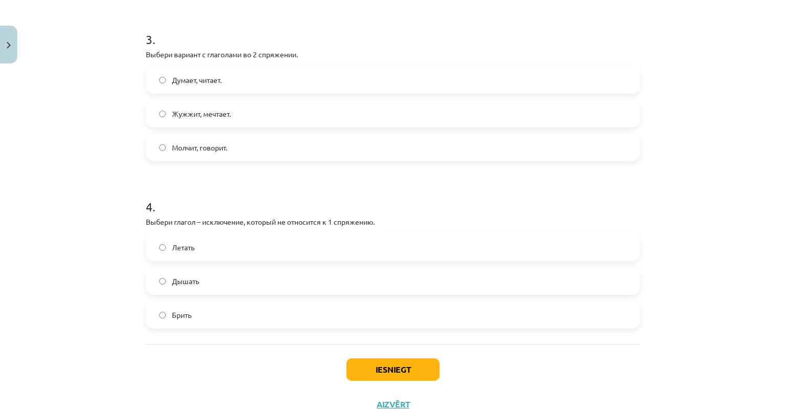
scroll to position [522, 0]
click at [247, 147] on label "Молчит, говорит." at bounding box center [393, 149] width 492 height 26
click at [241, 285] on label "Дышать" at bounding box center [393, 283] width 492 height 26
click at [375, 366] on button "Iesniegt" at bounding box center [392, 371] width 93 height 23
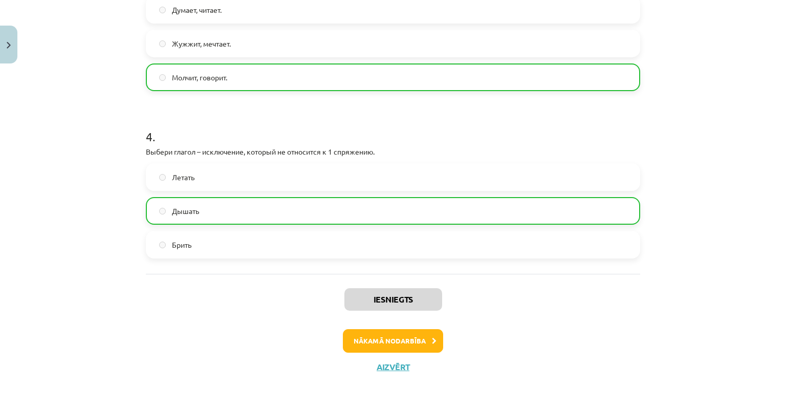
scroll to position [593, 0]
click at [386, 337] on button "Nākamā nodarbība" at bounding box center [393, 341] width 100 height 24
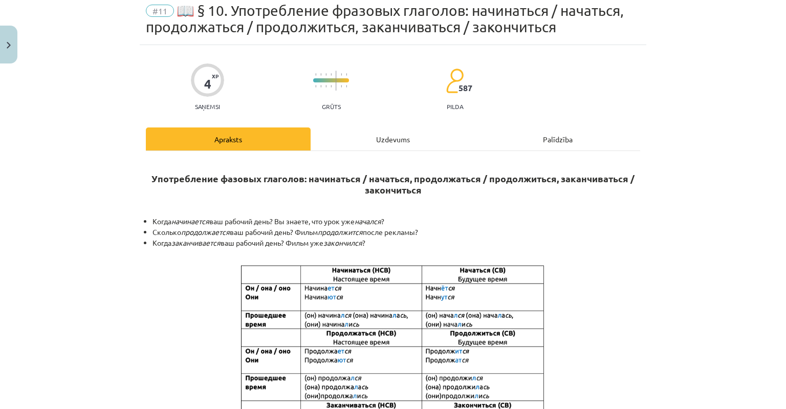
scroll to position [26, 0]
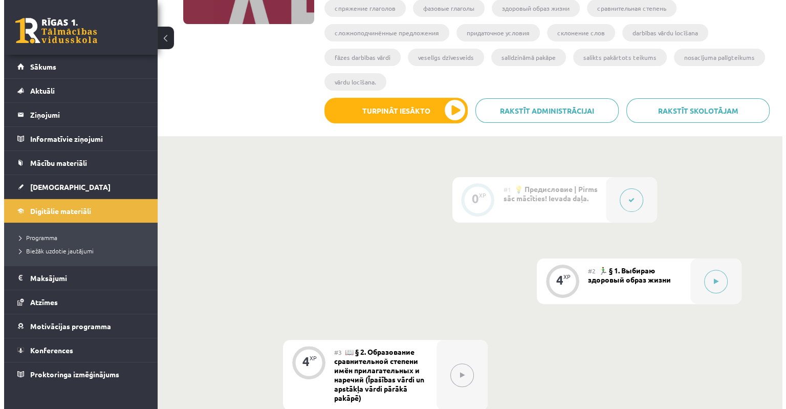
scroll to position [223, 0]
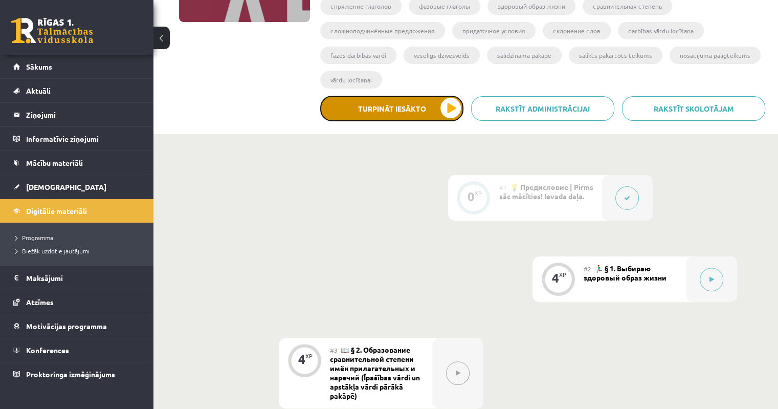
click at [454, 109] on button "Turpināt iesākto" at bounding box center [391, 109] width 143 height 26
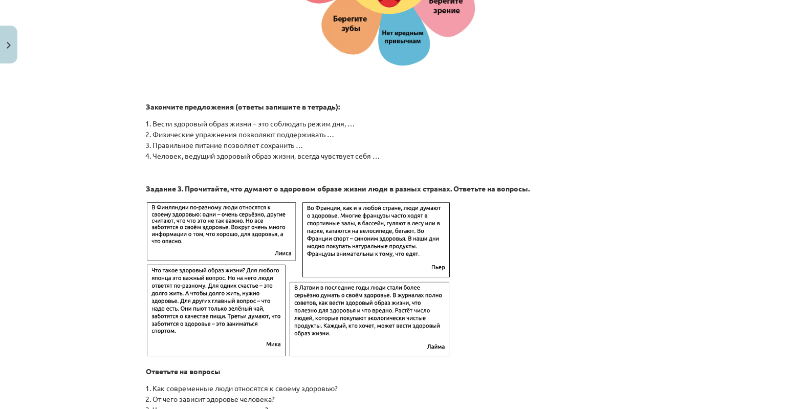
scroll to position [1607, 0]
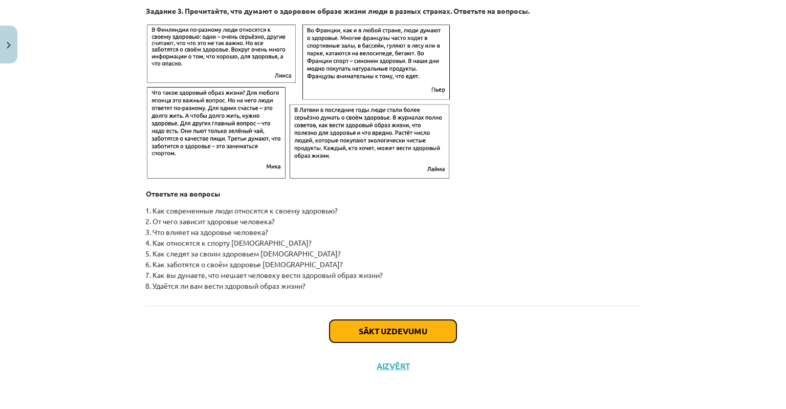
click at [407, 327] on button "Sākt uzdevumu" at bounding box center [392, 331] width 127 height 23
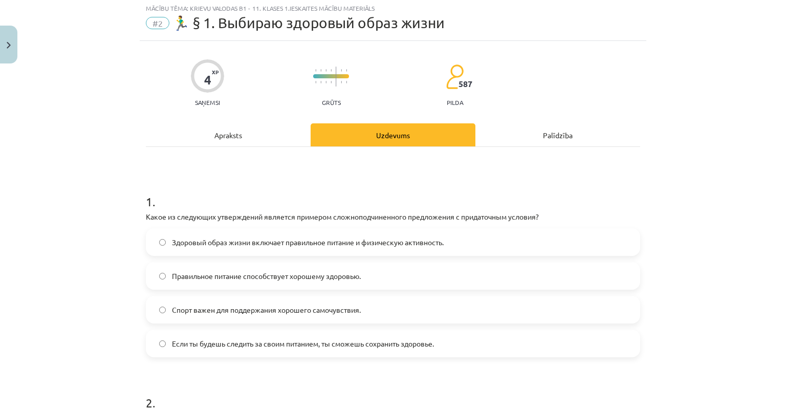
scroll to position [26, 0]
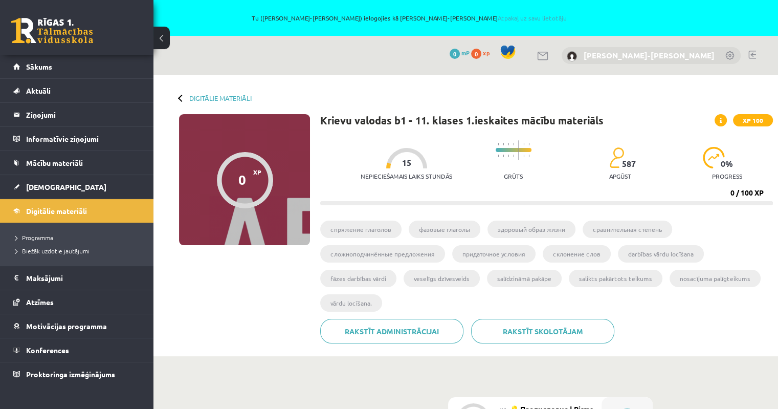
click at [634, 57] on link "[PERSON_NAME]-[PERSON_NAME]" at bounding box center [649, 55] width 131 height 10
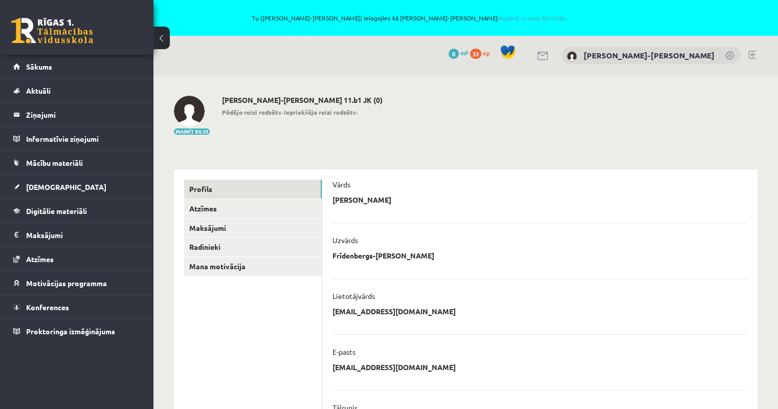
click at [752, 53] on link at bounding box center [752, 55] width 8 height 8
